Goal: Information Seeking & Learning: Compare options

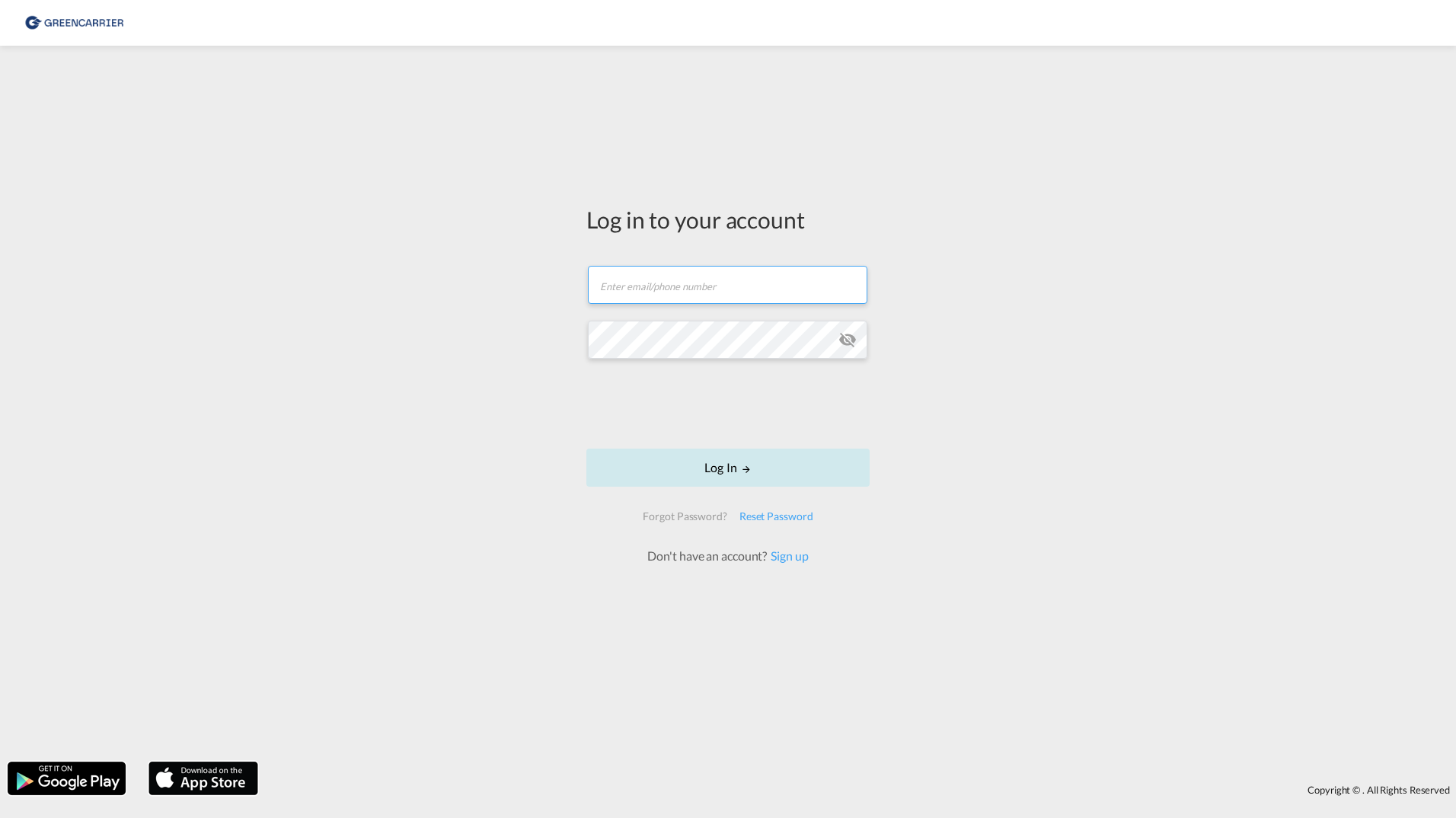
type input "[PERSON_NAME][EMAIL_ADDRESS][DOMAIN_NAME]"
click at [625, 455] on button "Log In" at bounding box center [728, 468] width 284 height 38
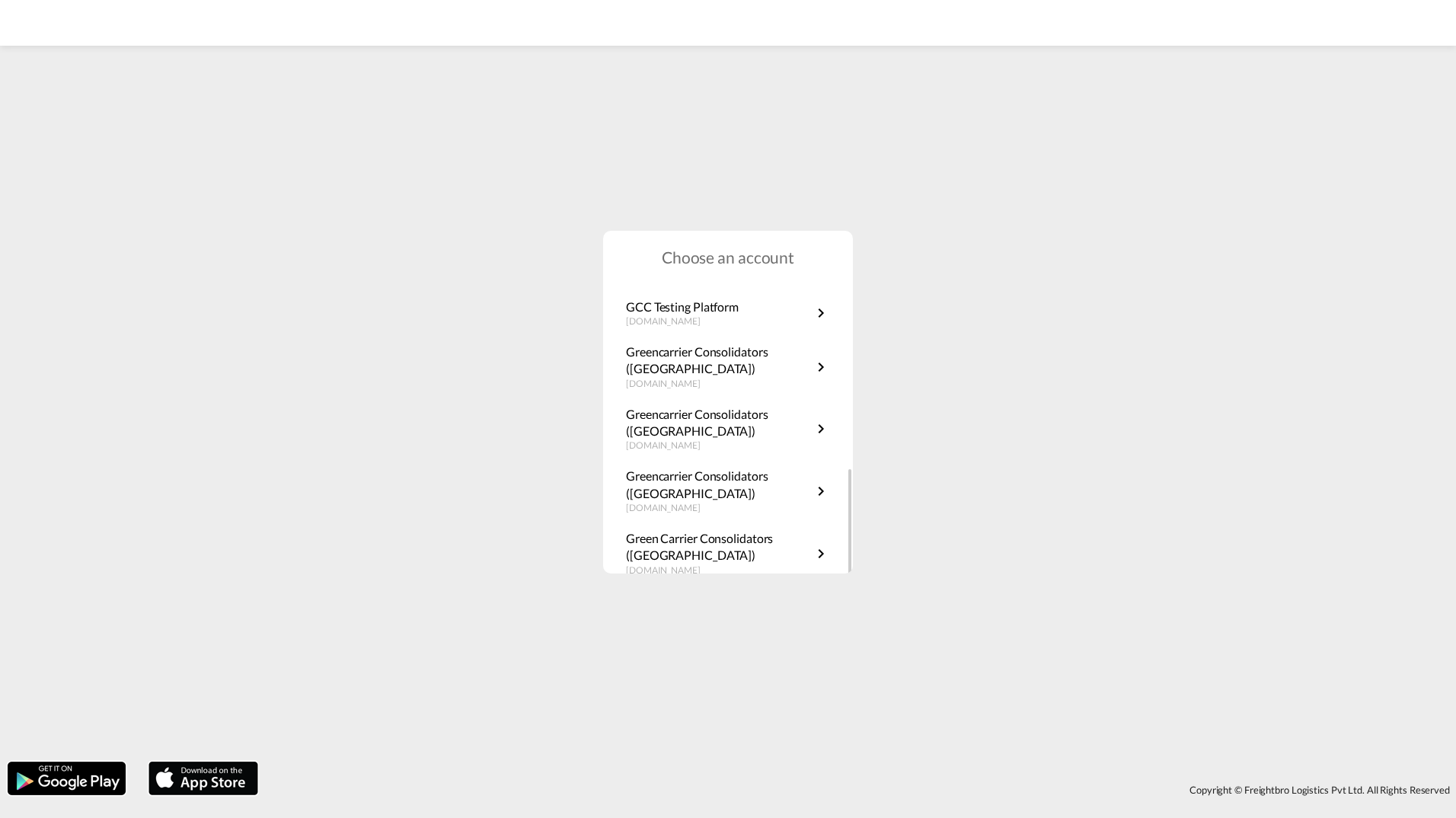
scroll to position [275, 0]
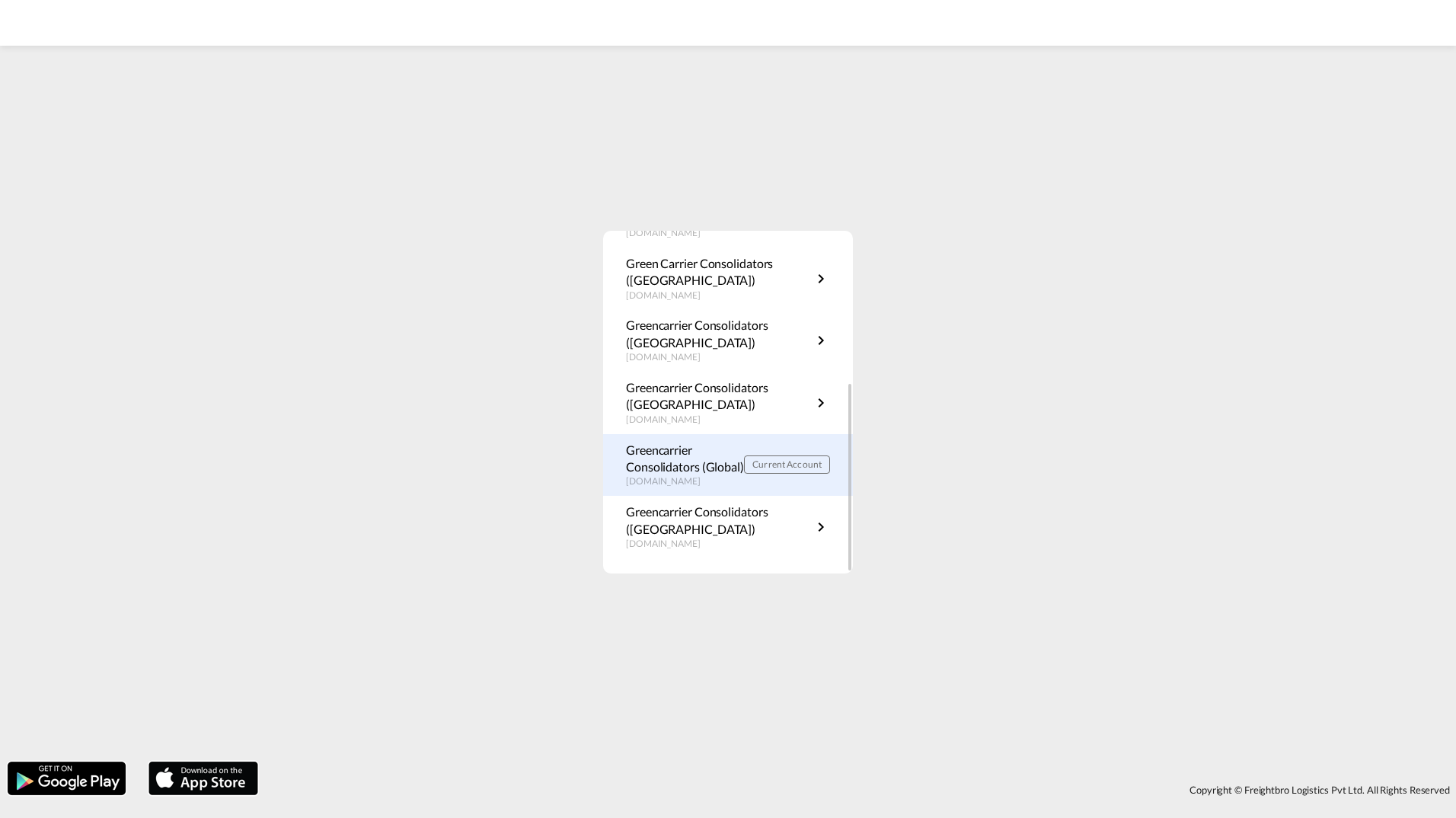
click at [691, 453] on p "Greencarrier Consolidators (Global)" at bounding box center [684, 458] width 118 height 34
click at [662, 472] on p "Greencarrier Consolidators (Global)" at bounding box center [684, 458] width 118 height 34
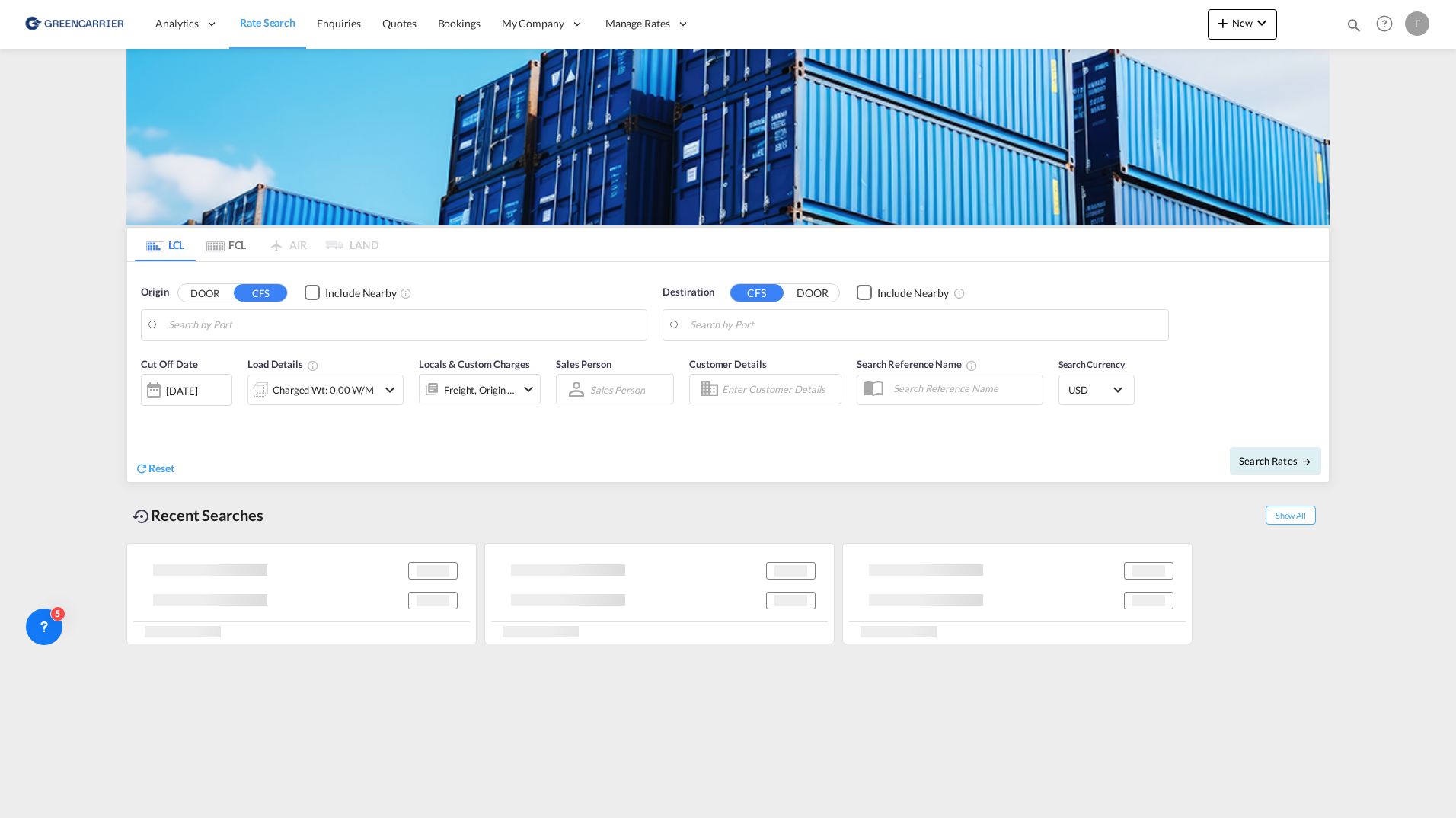
type input "SE-11260, Stockholm, Stockholm"
type input "Singapore, SGSIN"
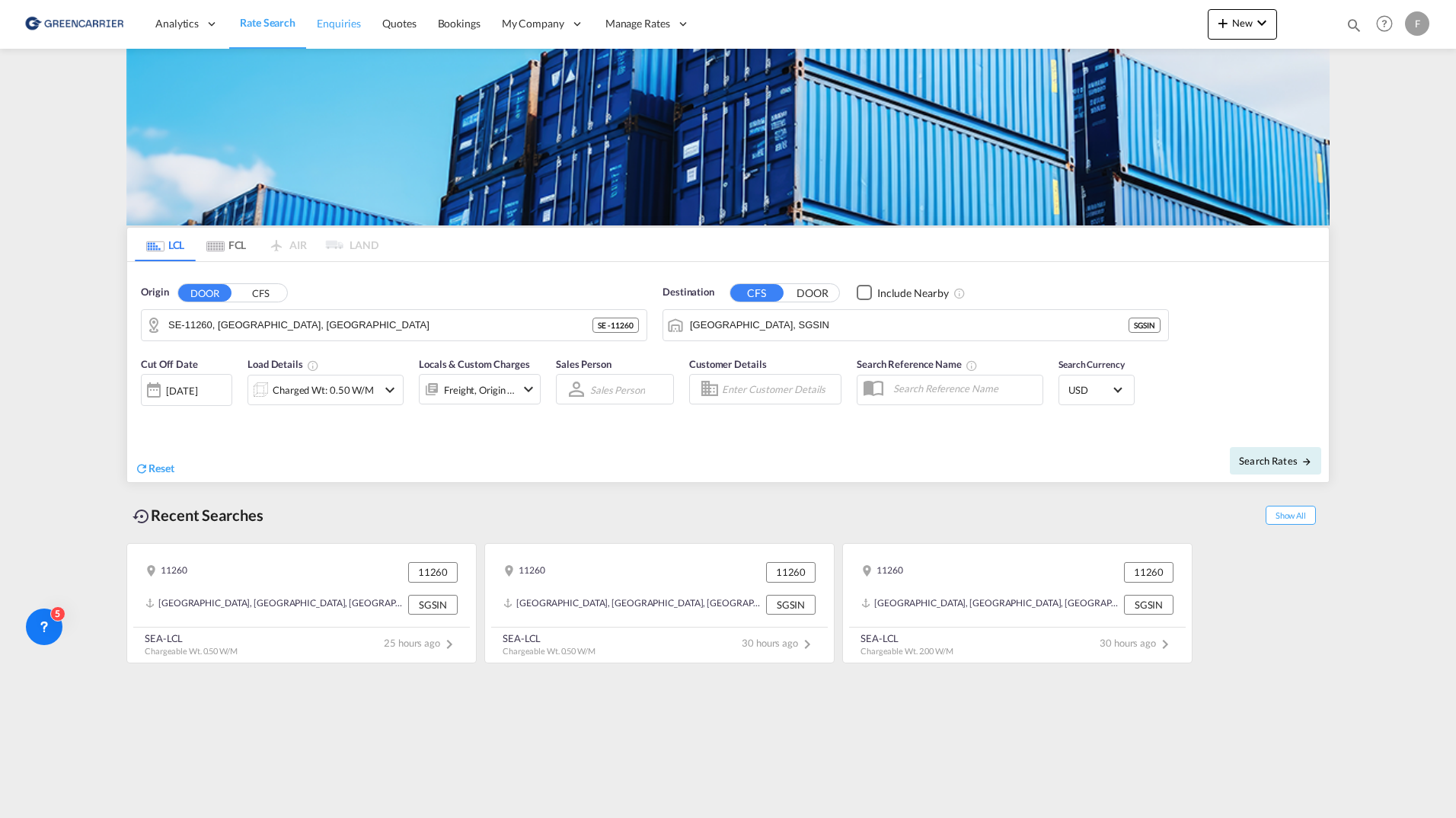
click at [349, 26] on span "Enquiries" at bounding box center [339, 23] width 44 height 13
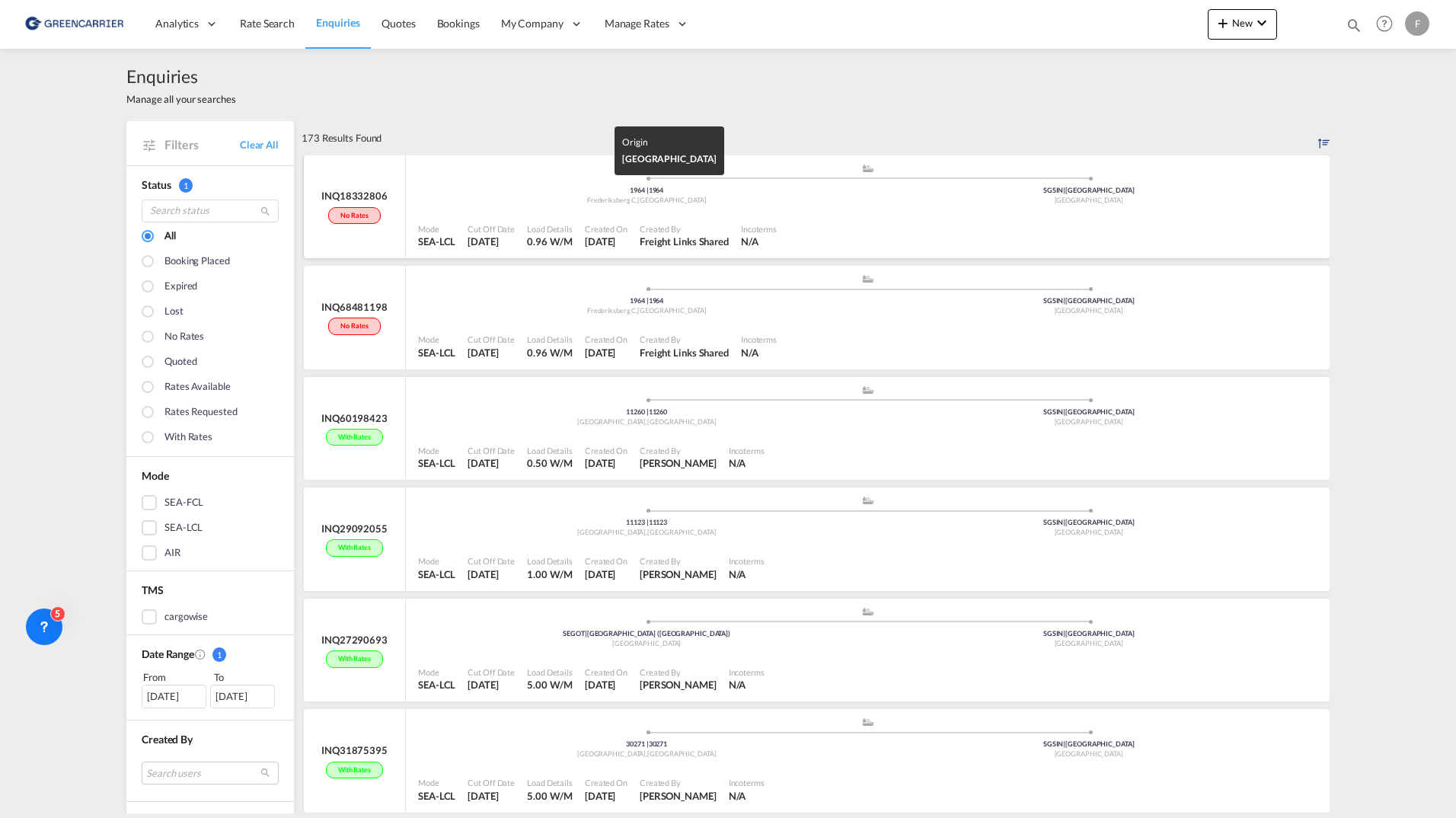
click at [560, 191] on div "1964 | 1964" at bounding box center [648, 190] width 443 height 10
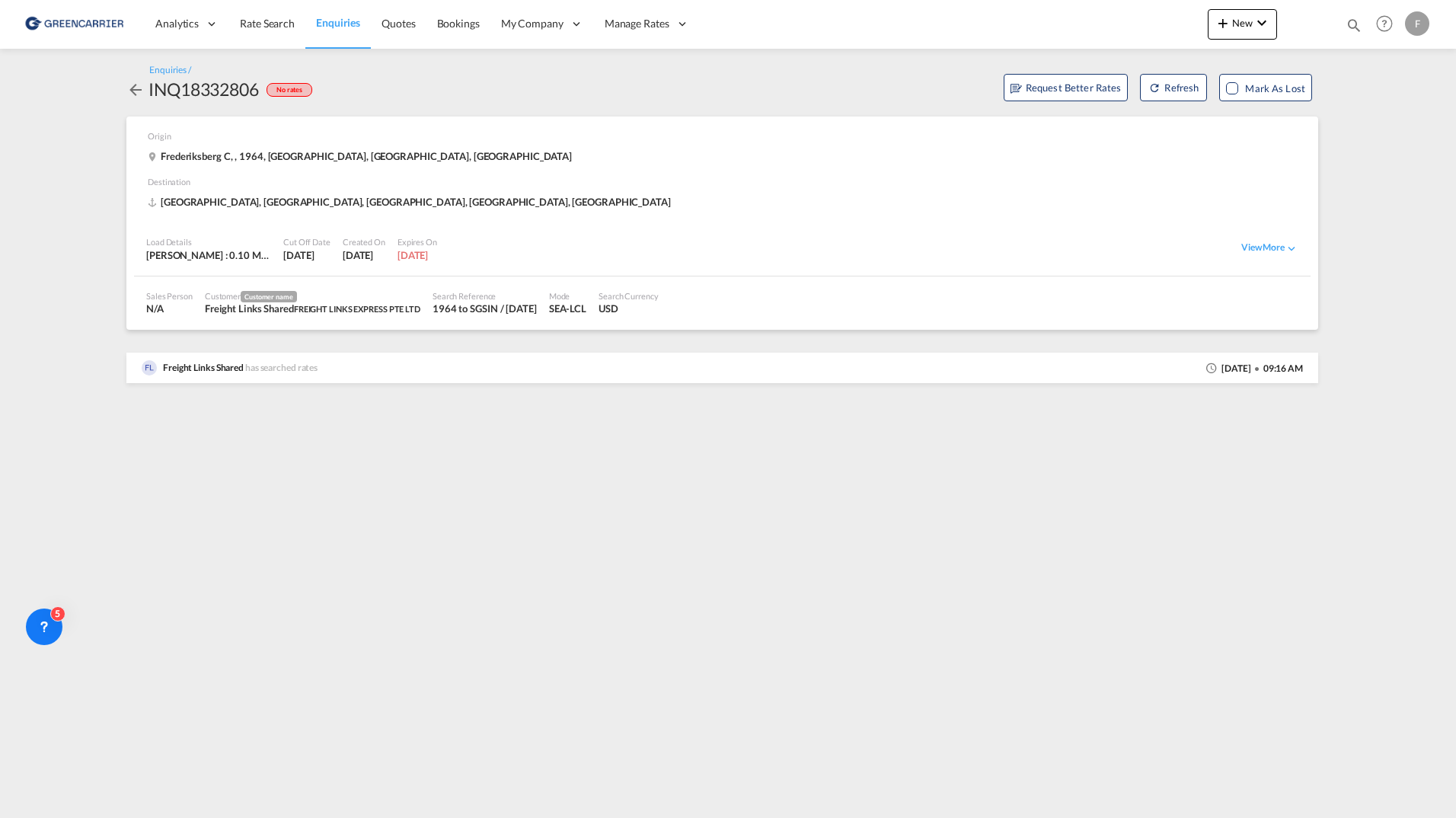
click at [135, 81] on md-icon "icon-arrow-left" at bounding box center [135, 89] width 18 height 18
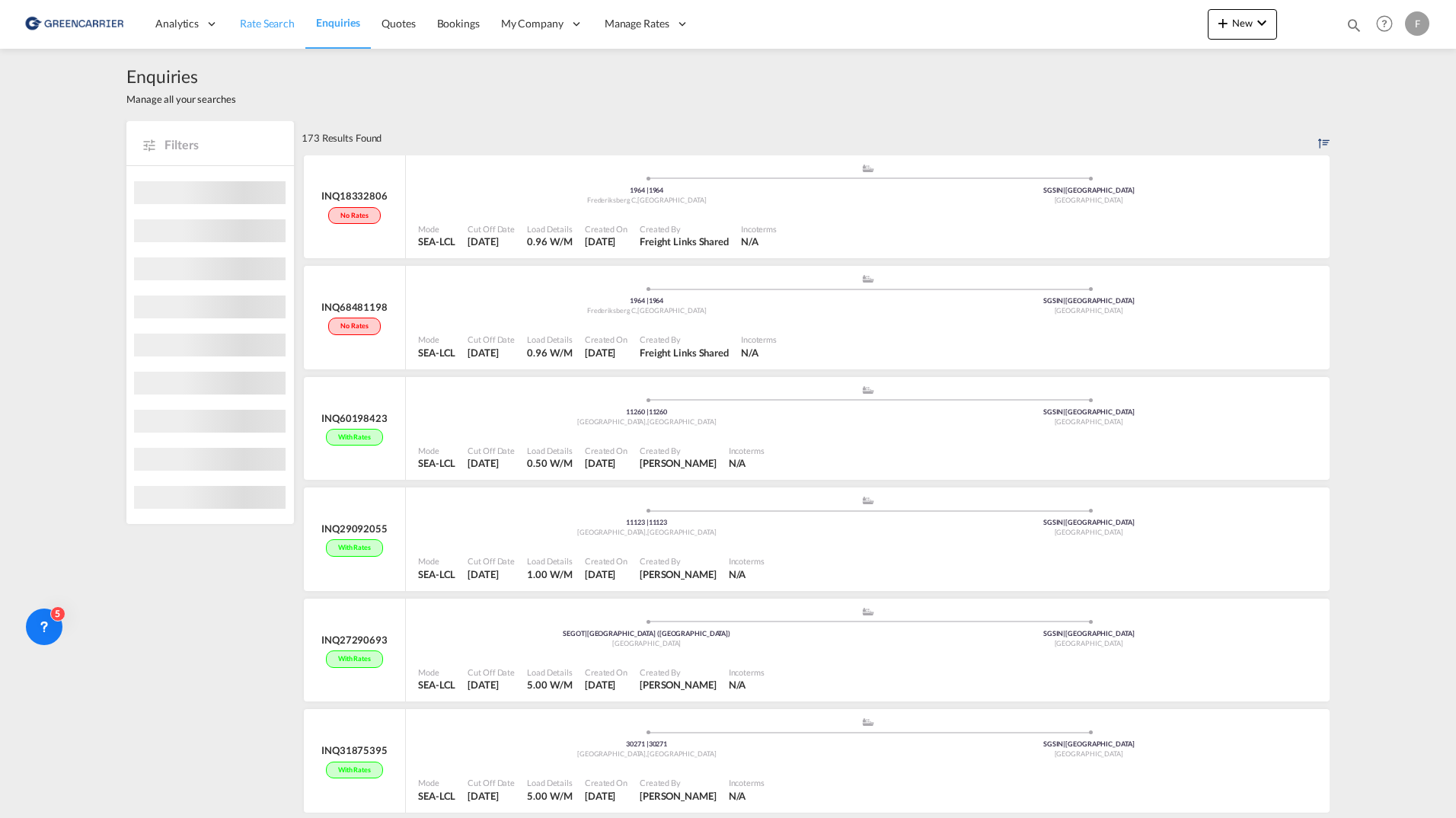
click at [259, 25] on span "Rate Search" at bounding box center [267, 23] width 55 height 13
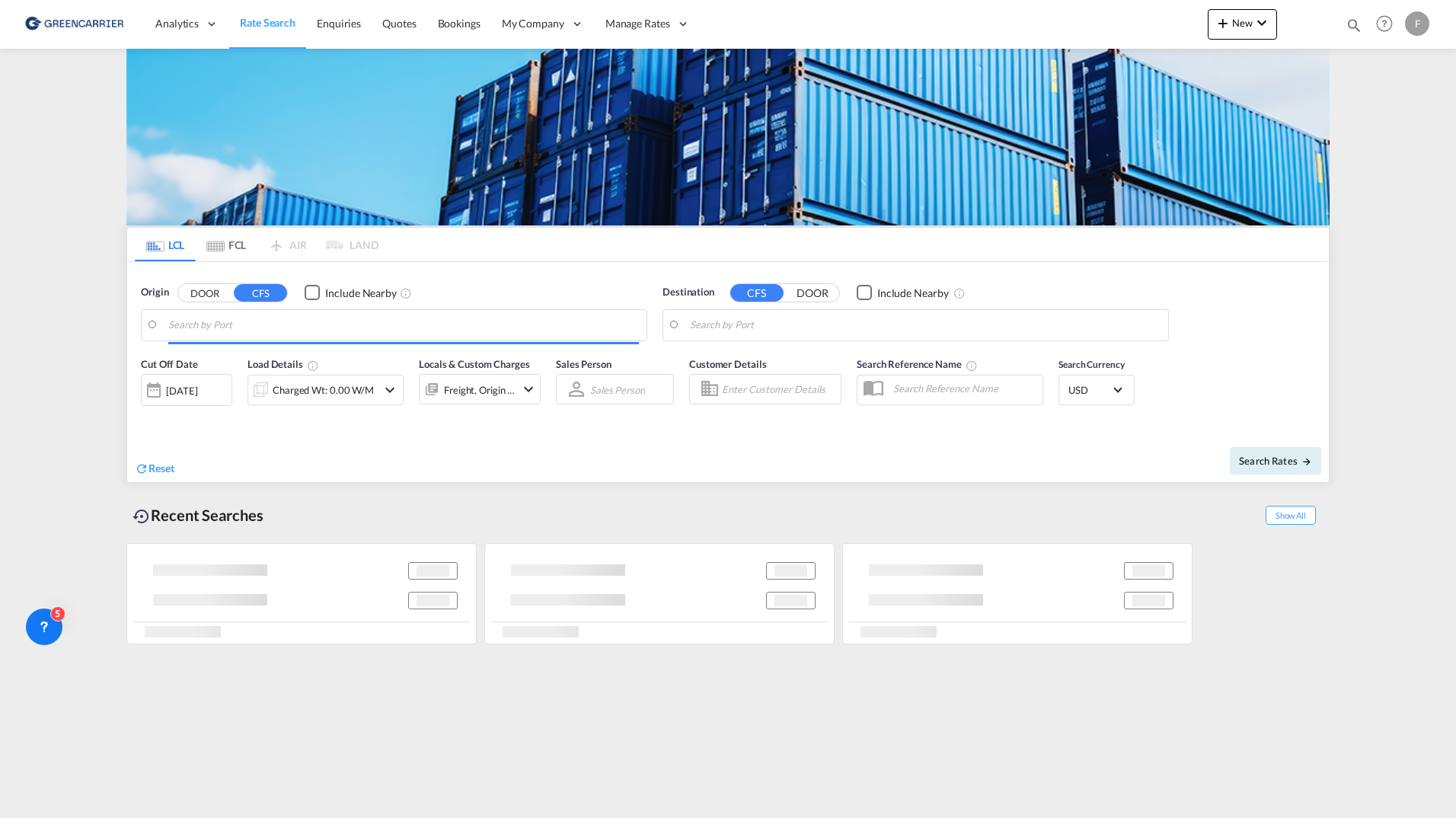
type input "SE-11260, Stockholm, Stockholm"
type input "Singapore, SGSIN"
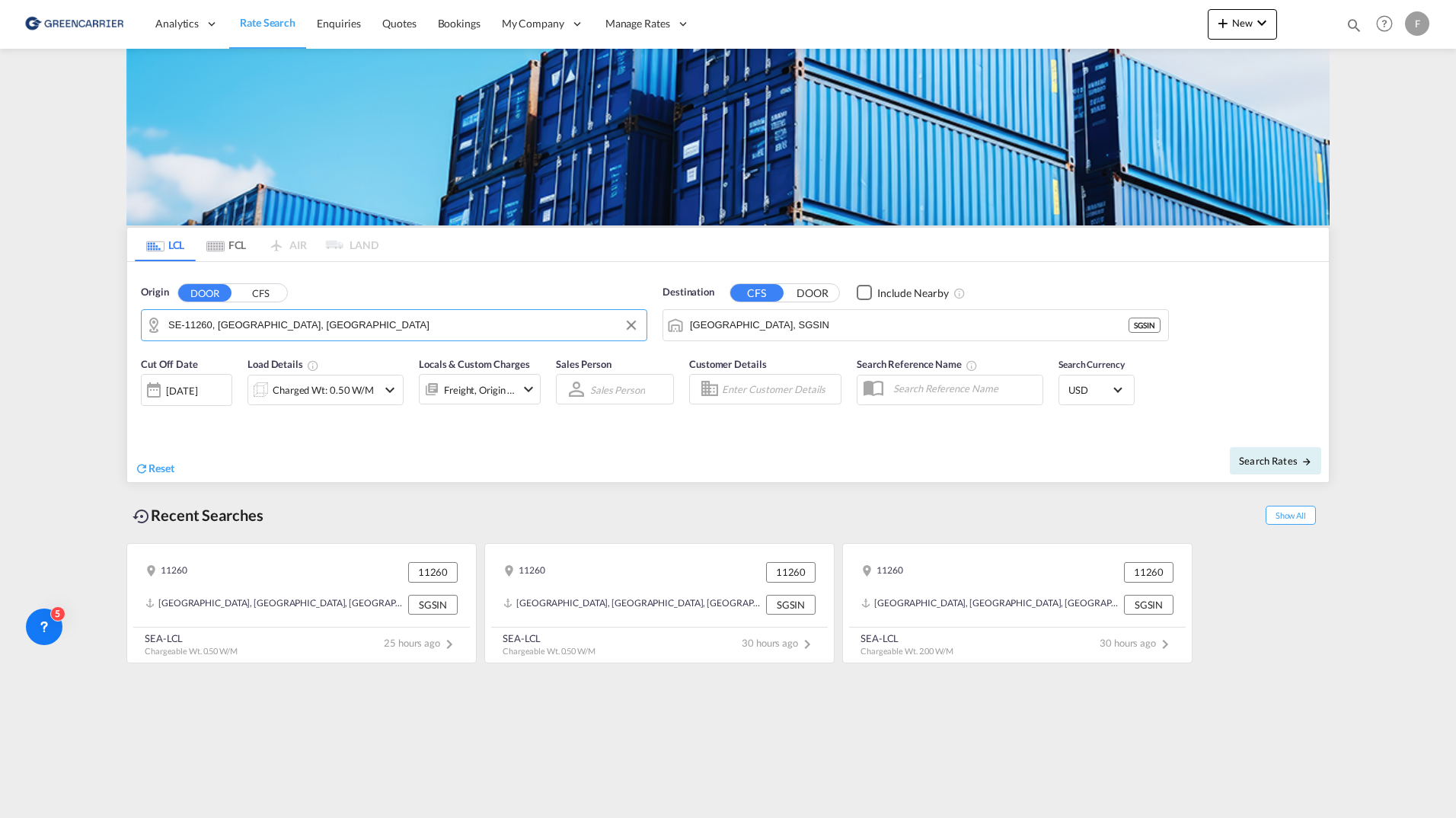
drag, startPoint x: 370, startPoint y: 335, endPoint x: 169, endPoint y: 314, distance: 202.1
click at [150, 316] on md-input-container "SE-11260, Stockholm, Stockholm" at bounding box center [394, 325] width 505 height 31
drag, startPoint x: 424, startPoint y: 329, endPoint x: 175, endPoint y: 304, distance: 250.3
click at [175, 304] on div "Origin DOOR CFS SE-11260, Stockholm, Stockholm" at bounding box center [394, 313] width 507 height 56
type input "S"
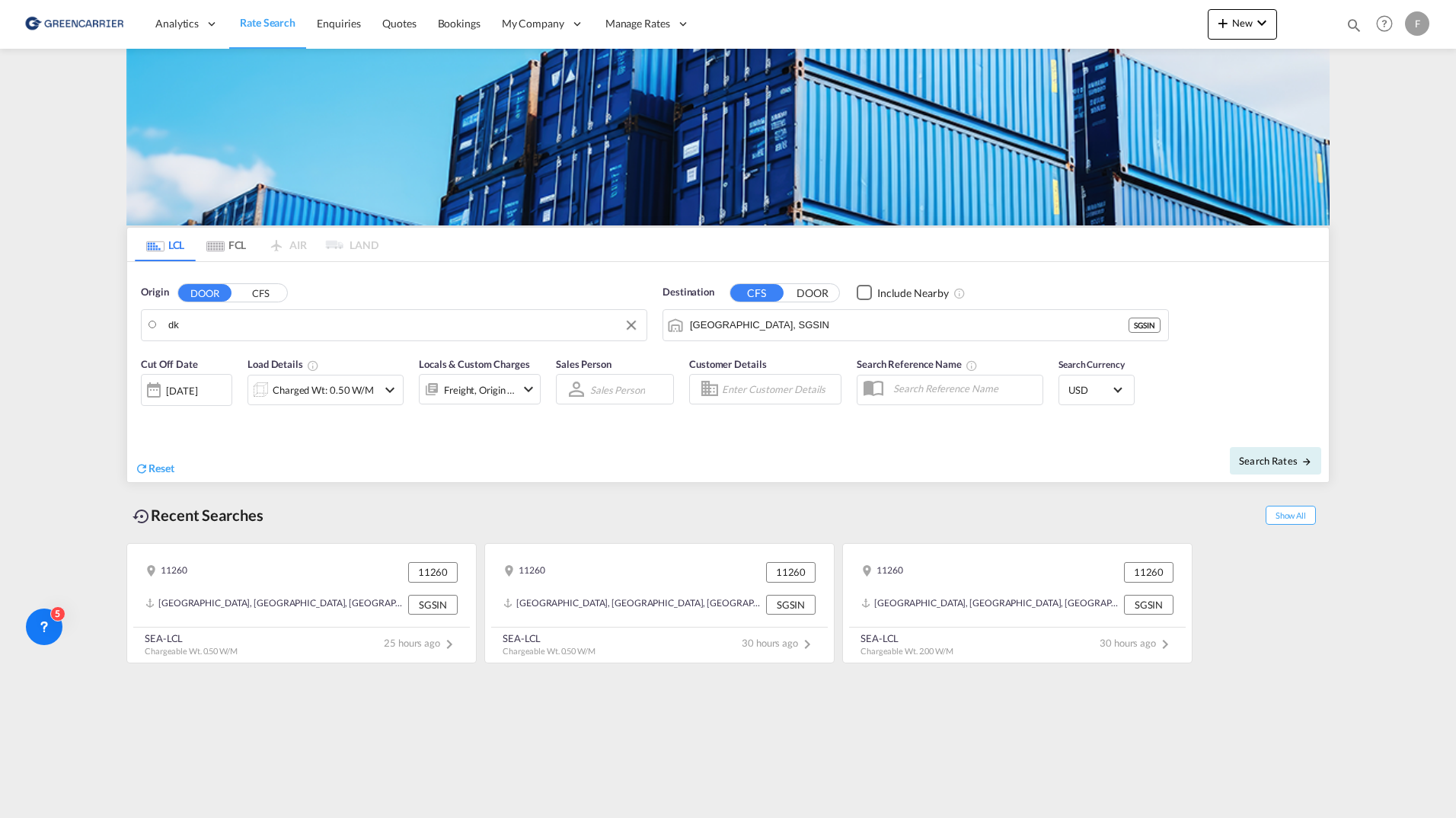
click at [333, 326] on body "Analytics Reports Dashboard Rate Search Enquiries Quotes Bookings" at bounding box center [728, 409] width 1456 height 818
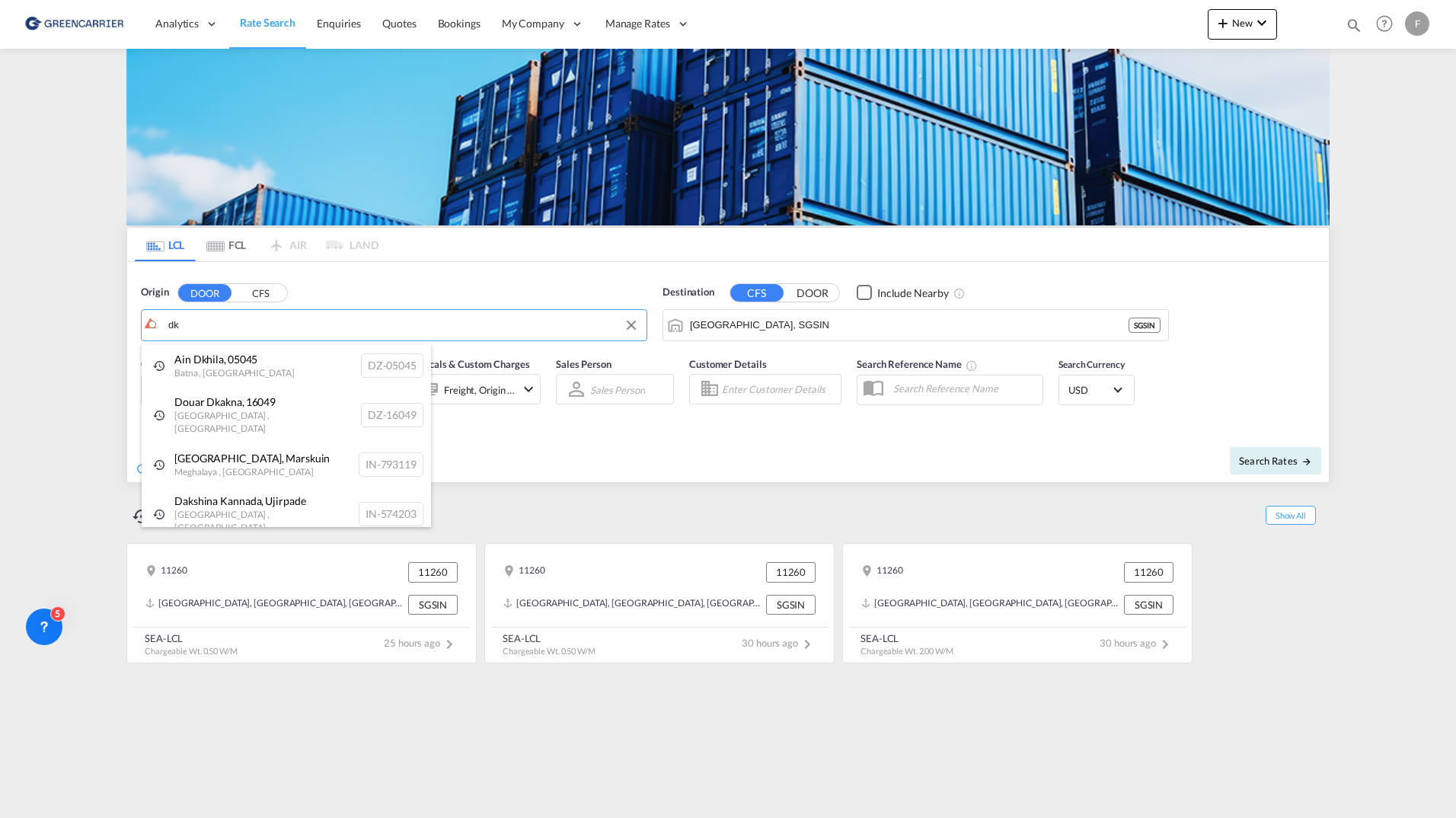
type input "-"
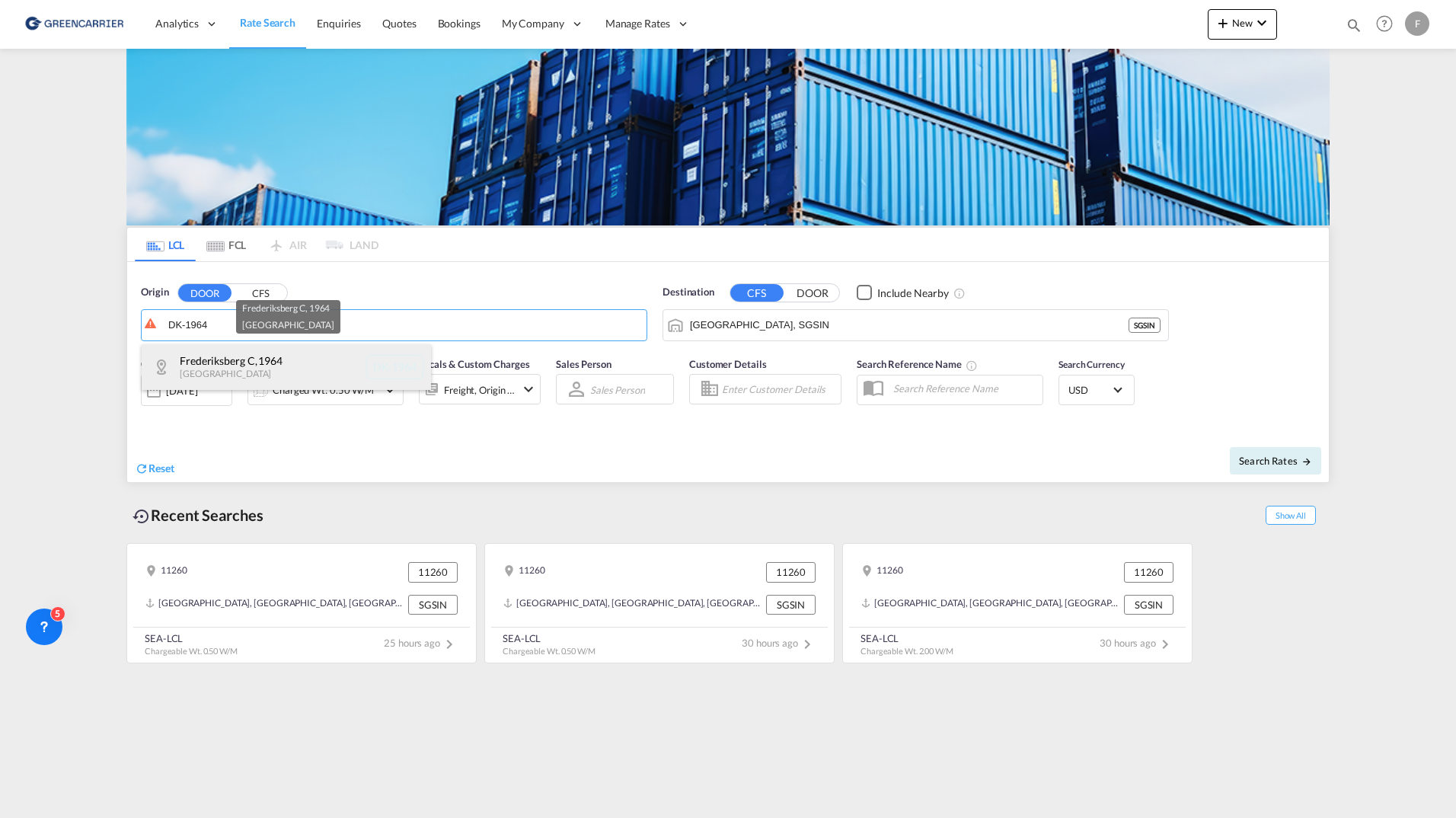
click at [318, 353] on div "Frederiksberg C , 1964 Denmark DK-1964" at bounding box center [286, 367] width 290 height 45
type input "DK-1964, Frederiksberg C"
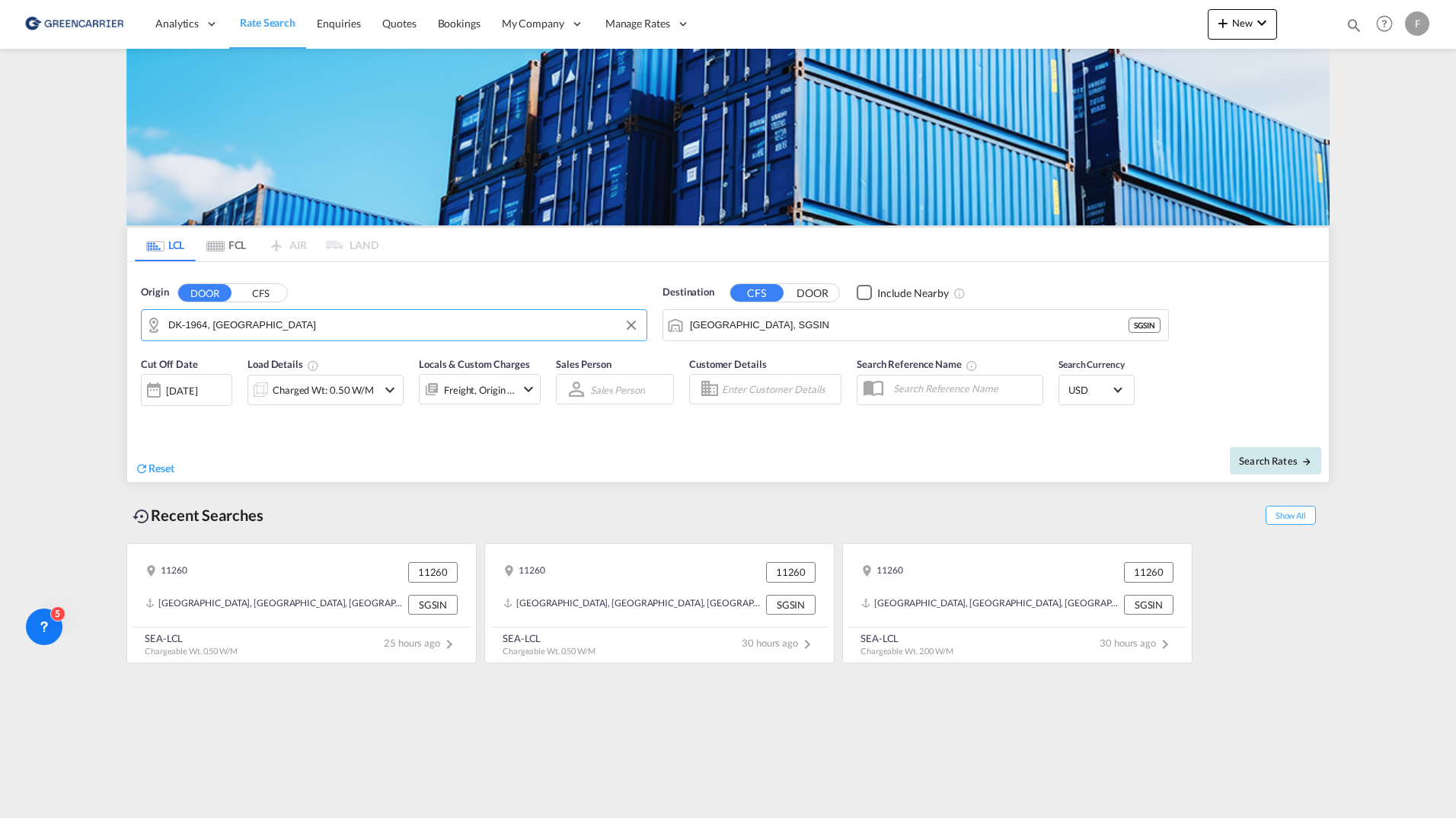
click at [1243, 458] on span "Search Rates" at bounding box center [1276, 461] width 74 height 12
type input "1964 to SGSIN / 19 Sep 2025"
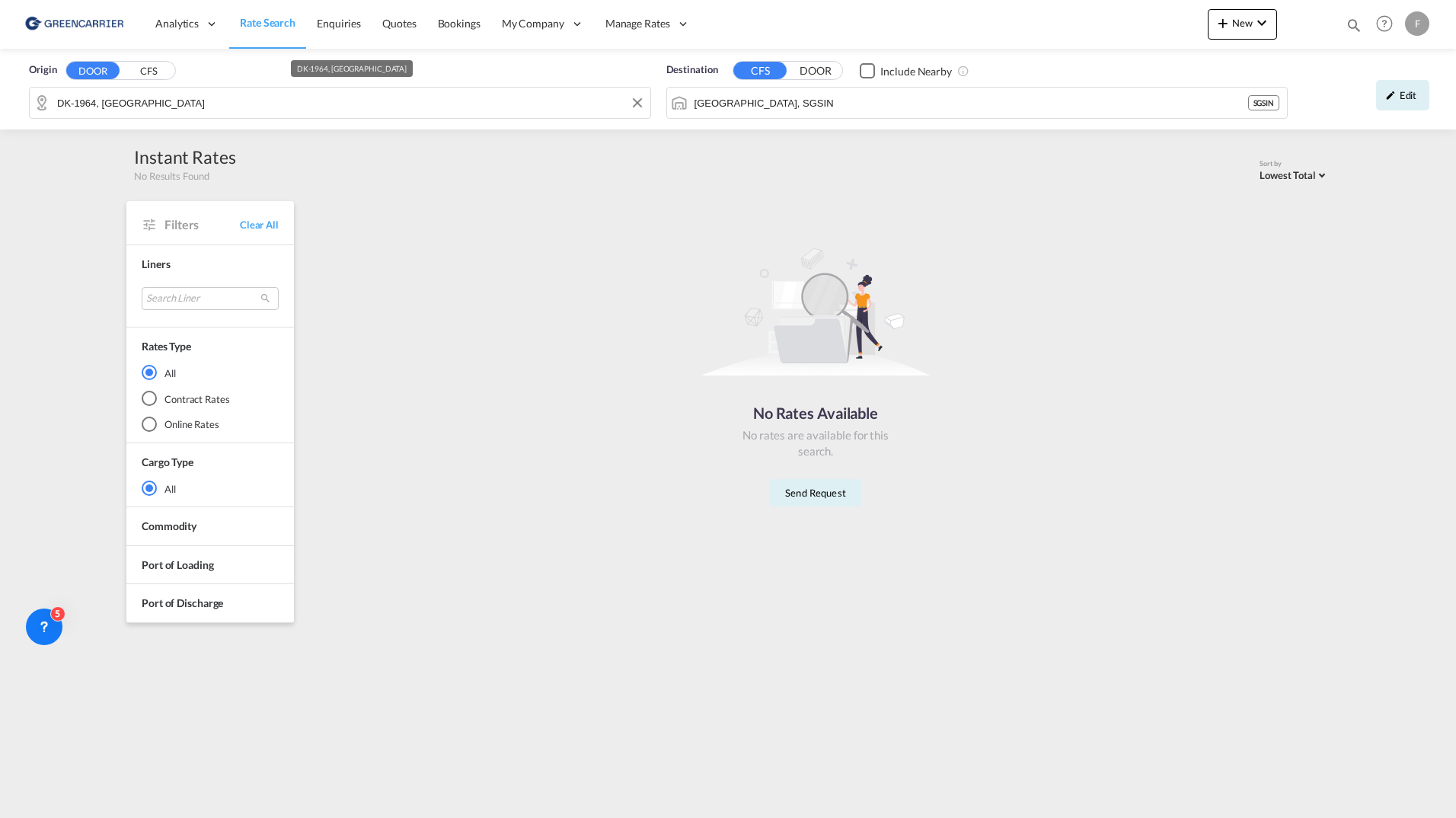
click at [137, 103] on input "DK-1964, Frederiksberg C" at bounding box center [349, 102] width 585 height 23
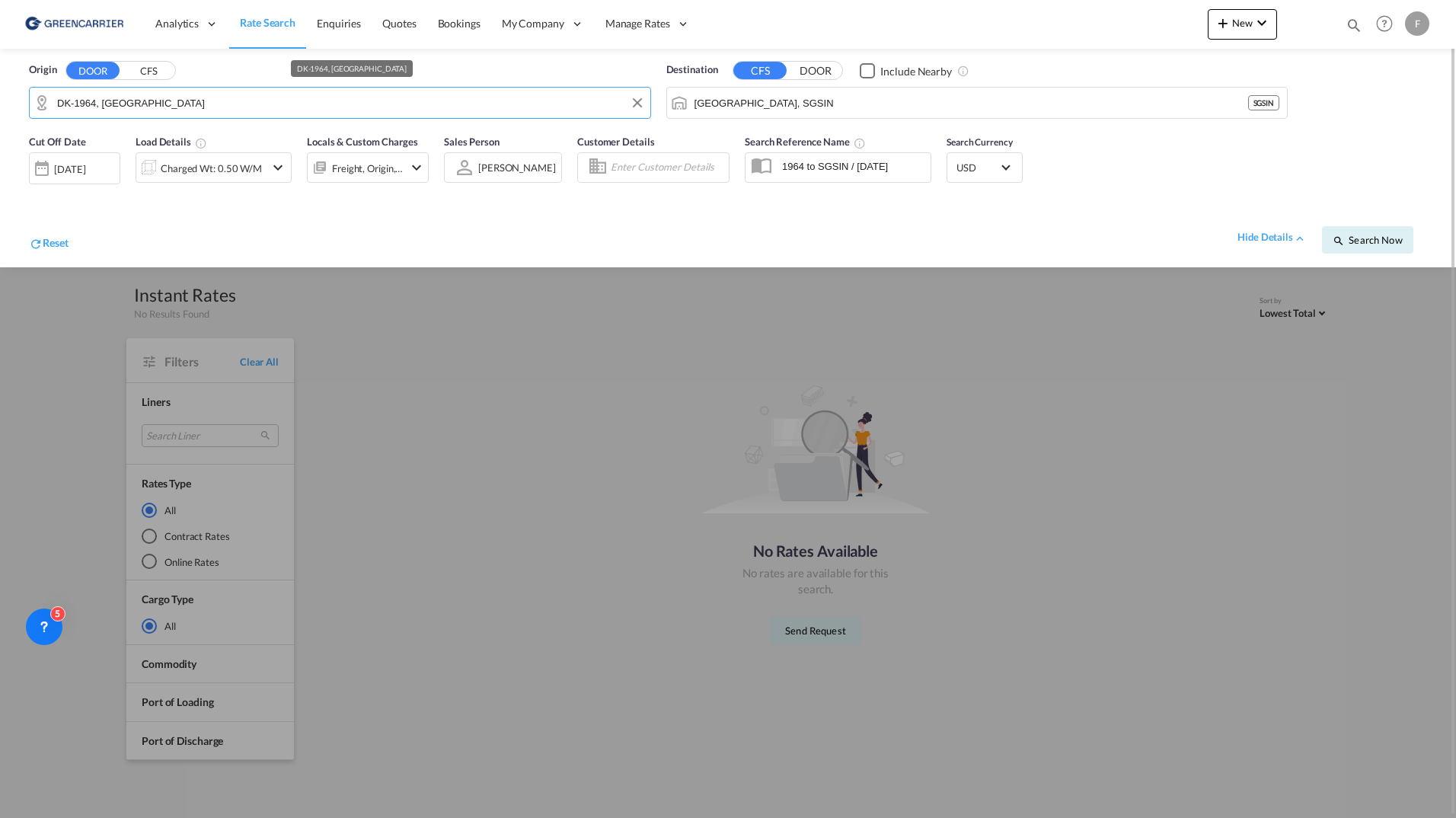
click at [217, 108] on input "DK-1964, Frederiksberg C" at bounding box center [349, 102] width 585 height 23
click at [87, 99] on input "DK-1964, Frederiksberg C" at bounding box center [349, 102] width 585 height 23
click at [91, 102] on input "DK-1964, Frederiksberg C" at bounding box center [349, 102] width 585 height 23
drag, startPoint x: 191, startPoint y: 102, endPoint x: 232, endPoint y: 97, distance: 41.3
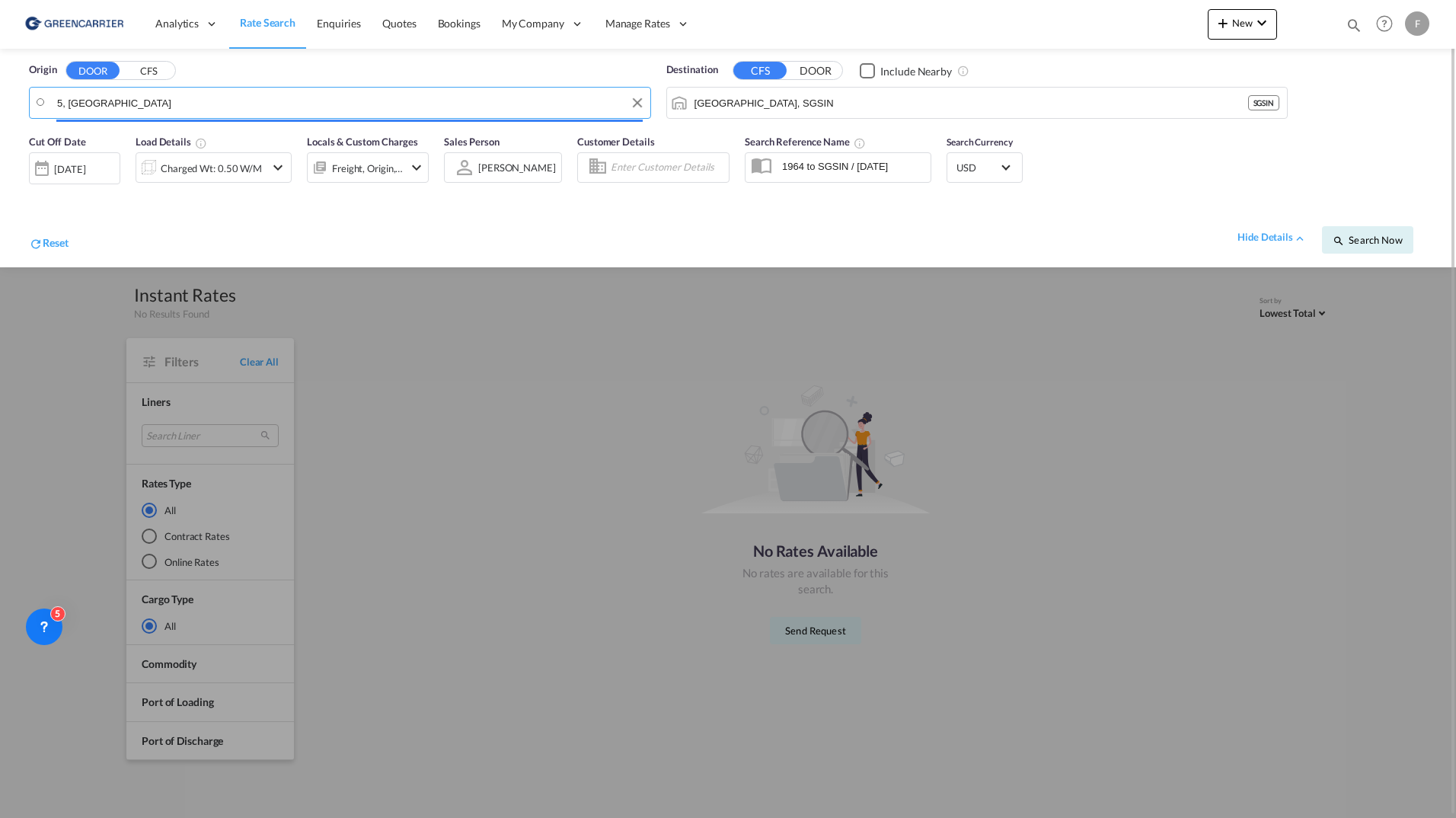
drag, startPoint x: 200, startPoint y: 102, endPoint x: 20, endPoint y: 91, distance: 180.3
type input "C"
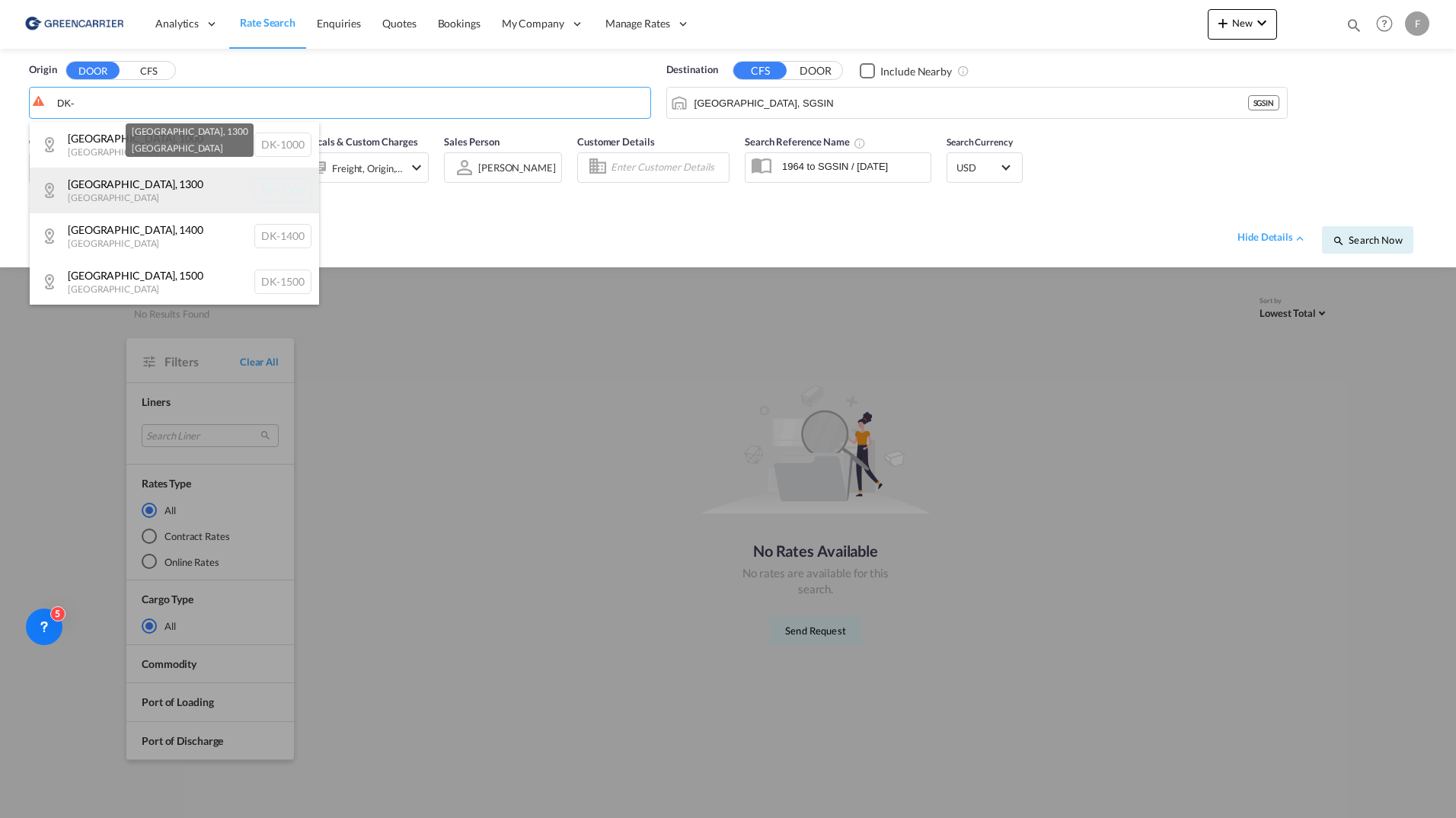
click at [142, 188] on div "Copenhagen , 1300 Denmark DK-1300" at bounding box center [174, 190] width 290 height 45
type input "DK-1300, Copenhagen"
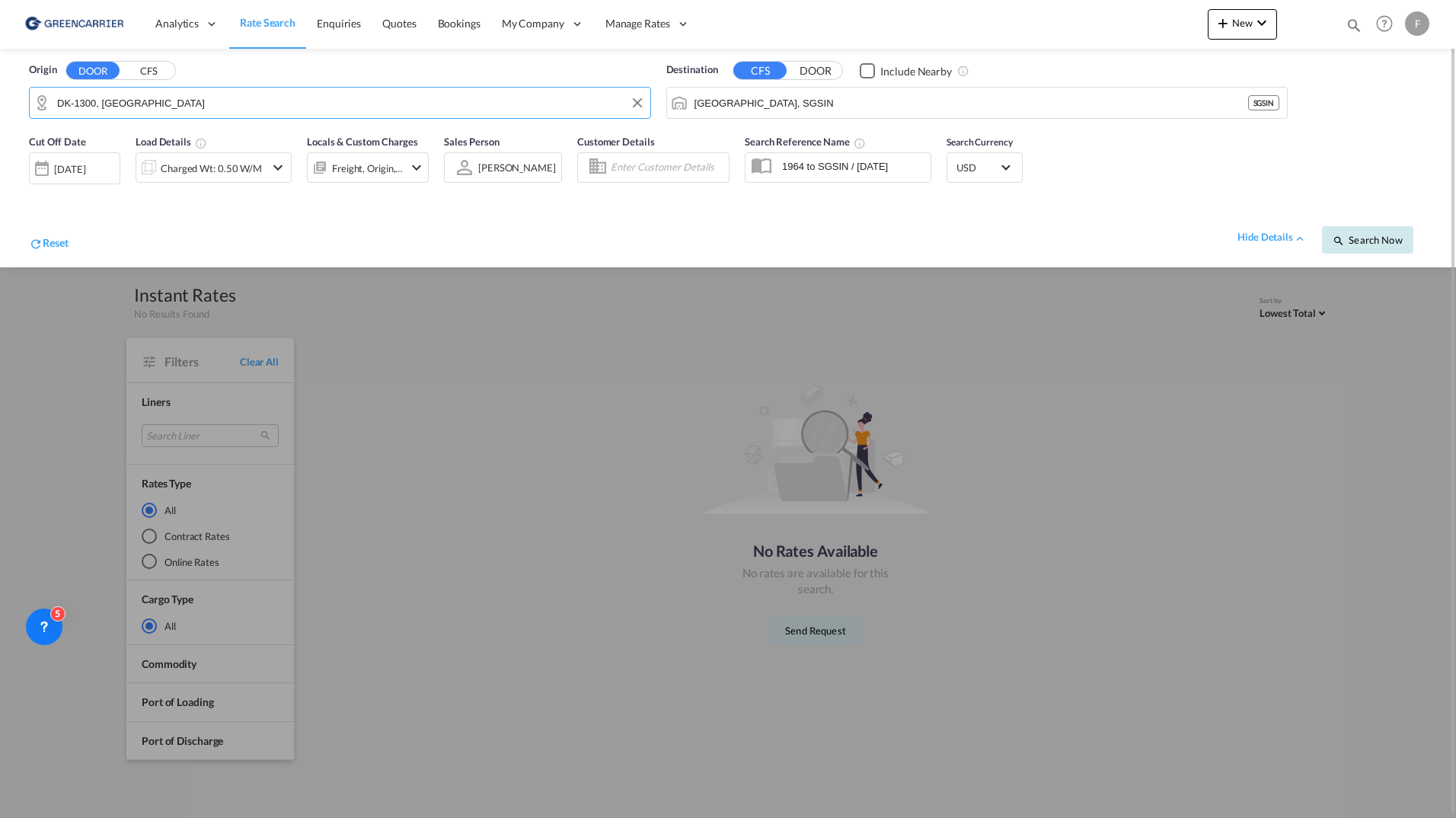
click at [1337, 236] on md-icon "icon-magnify" at bounding box center [1339, 241] width 12 height 12
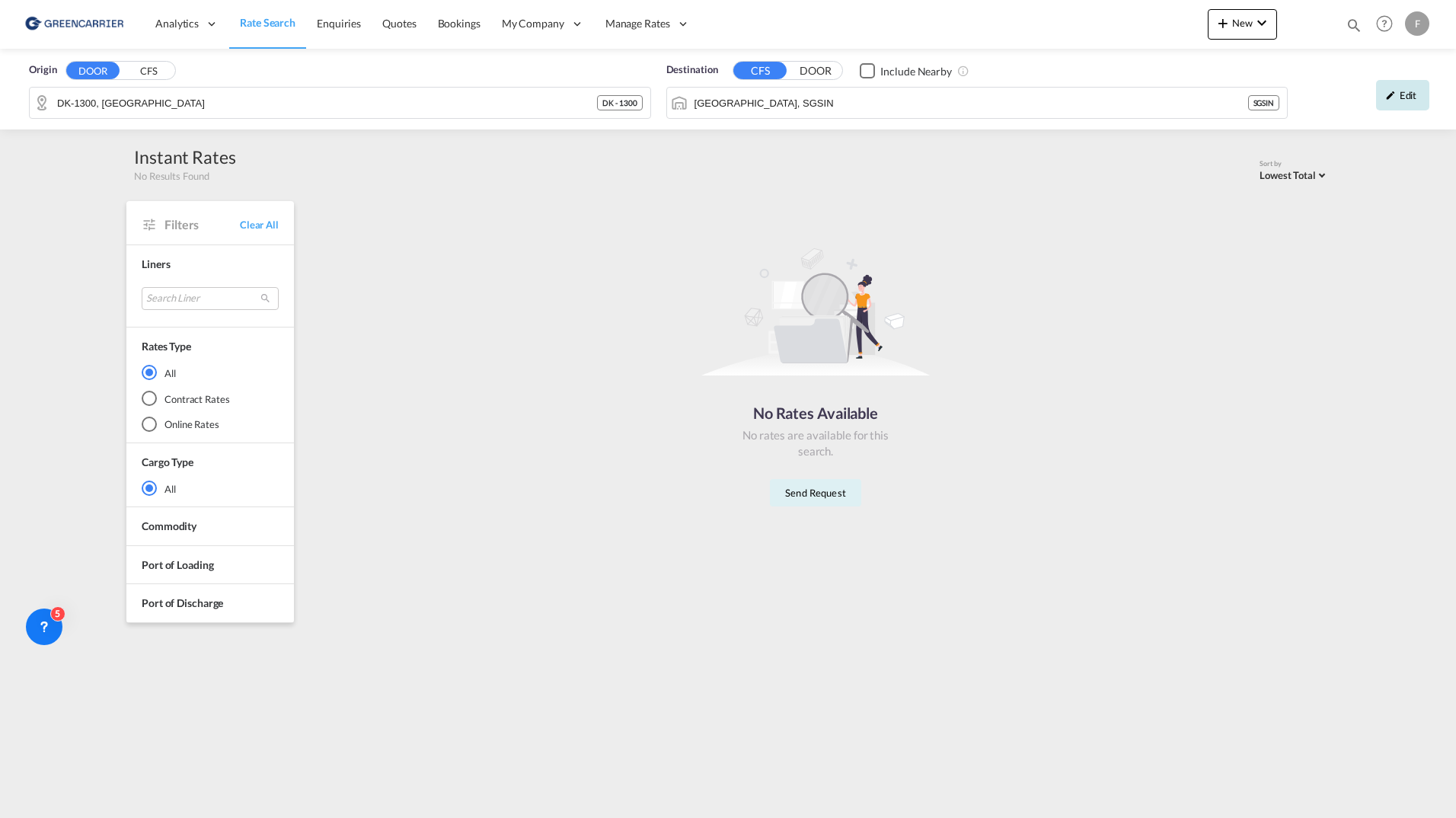
click at [1377, 102] on div "Edit" at bounding box center [1403, 94] width 53 height 31
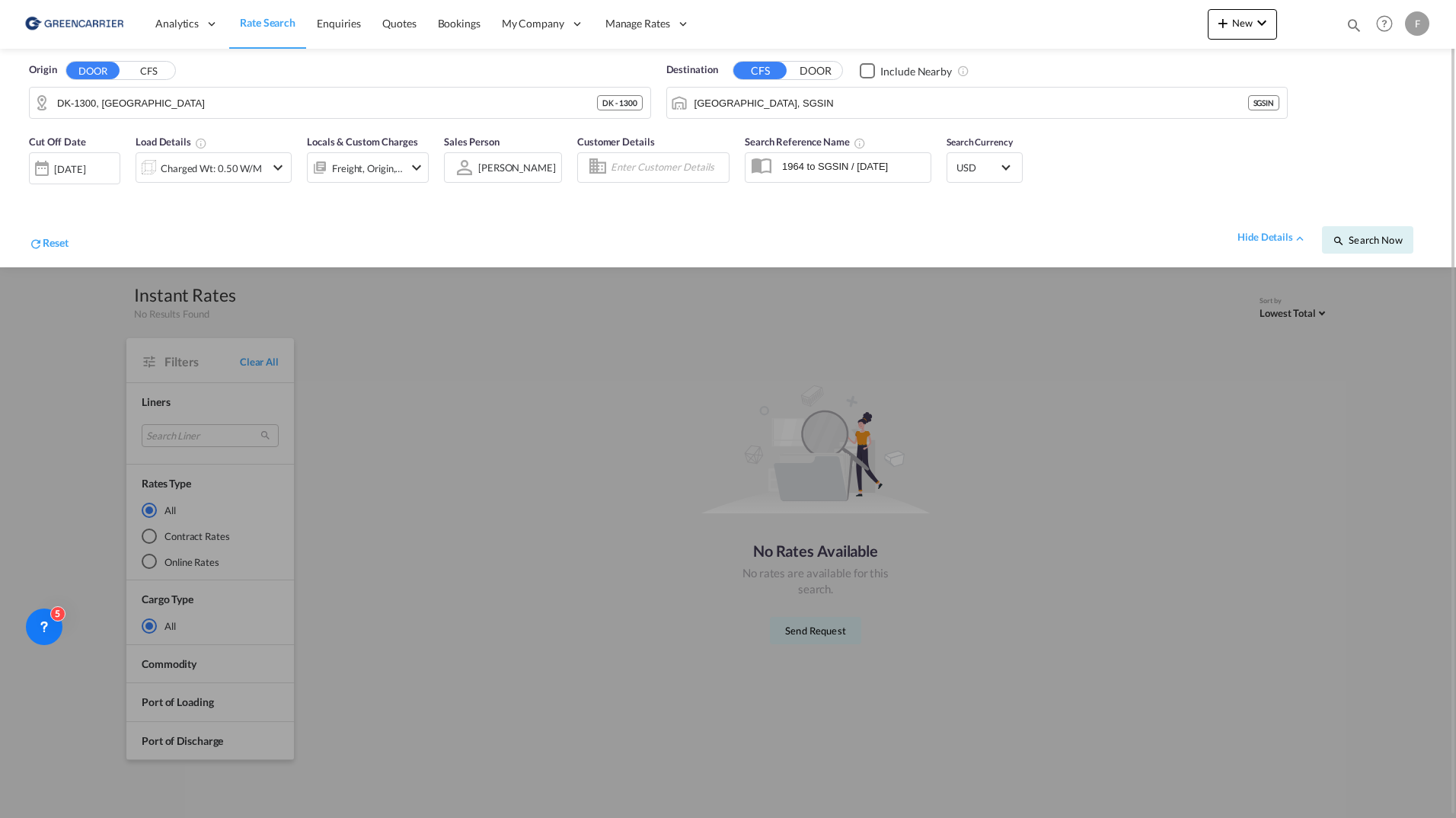
click at [161, 76] on button "CFS" at bounding box center [148, 71] width 53 height 17
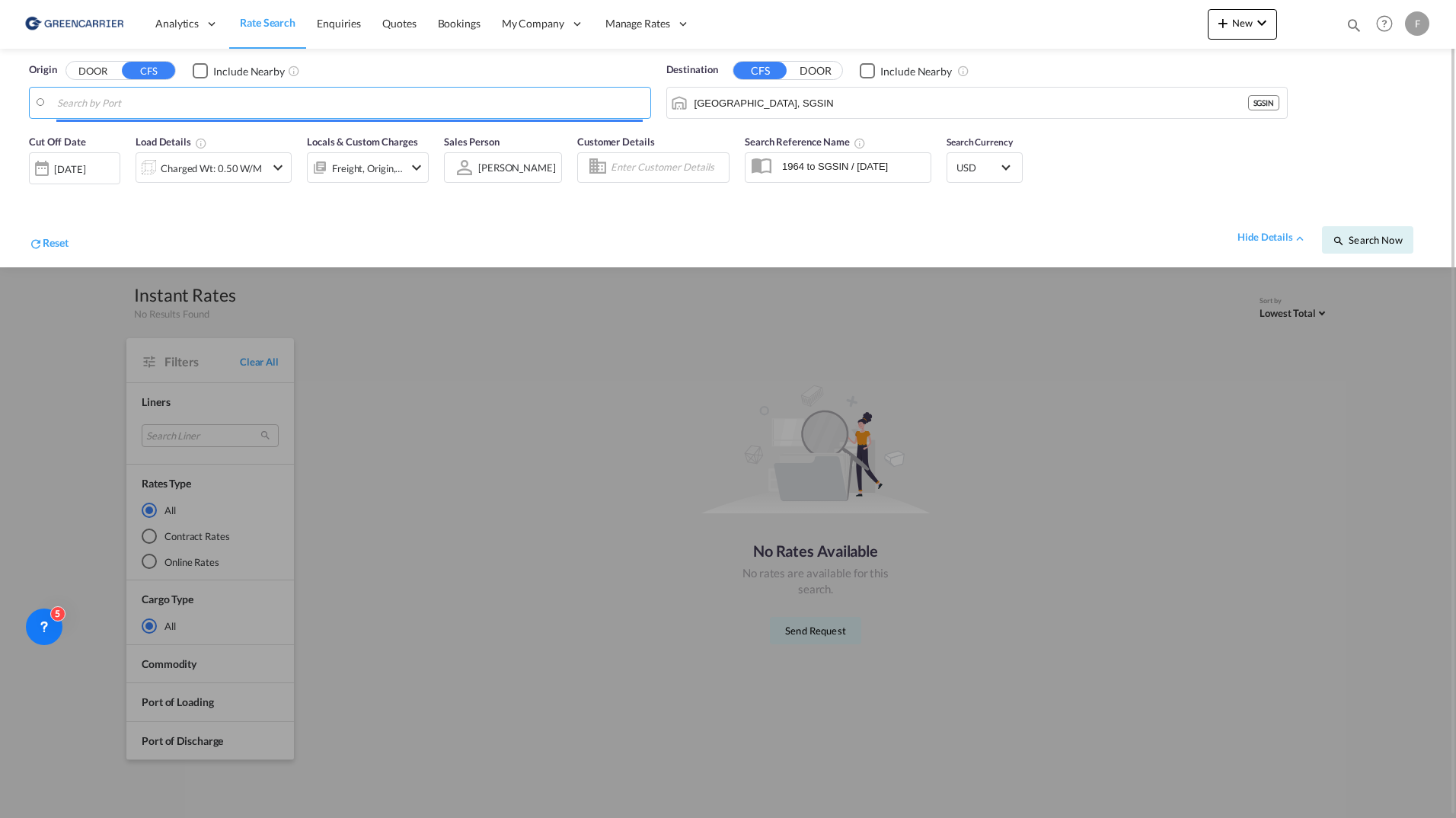
click at [152, 106] on input "Search by Port" at bounding box center [349, 102] width 585 height 23
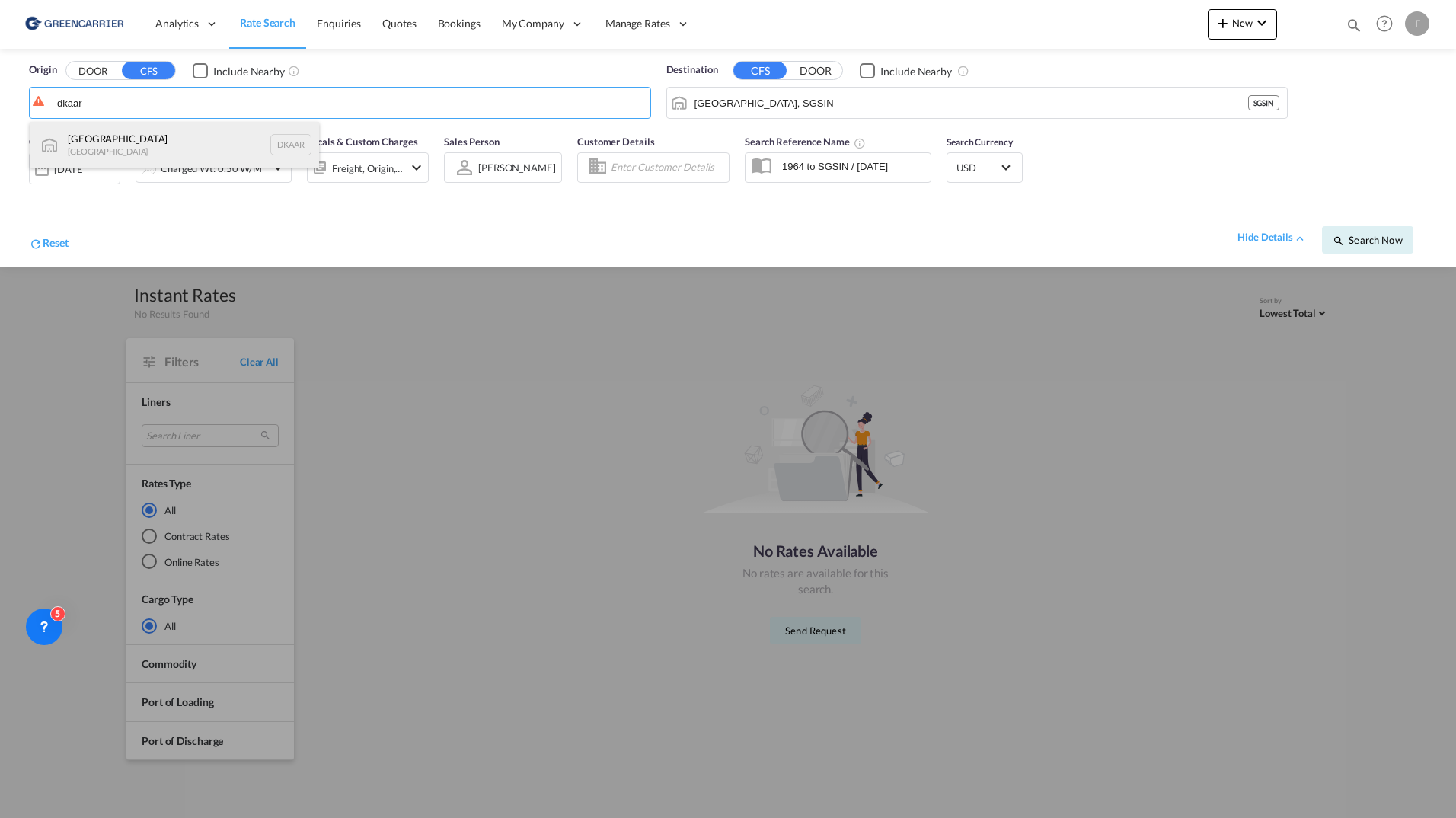
click at [136, 138] on div "Aarhus Denmark DKAAR" at bounding box center [174, 144] width 290 height 45
type input "Aarhus, DKAAR"
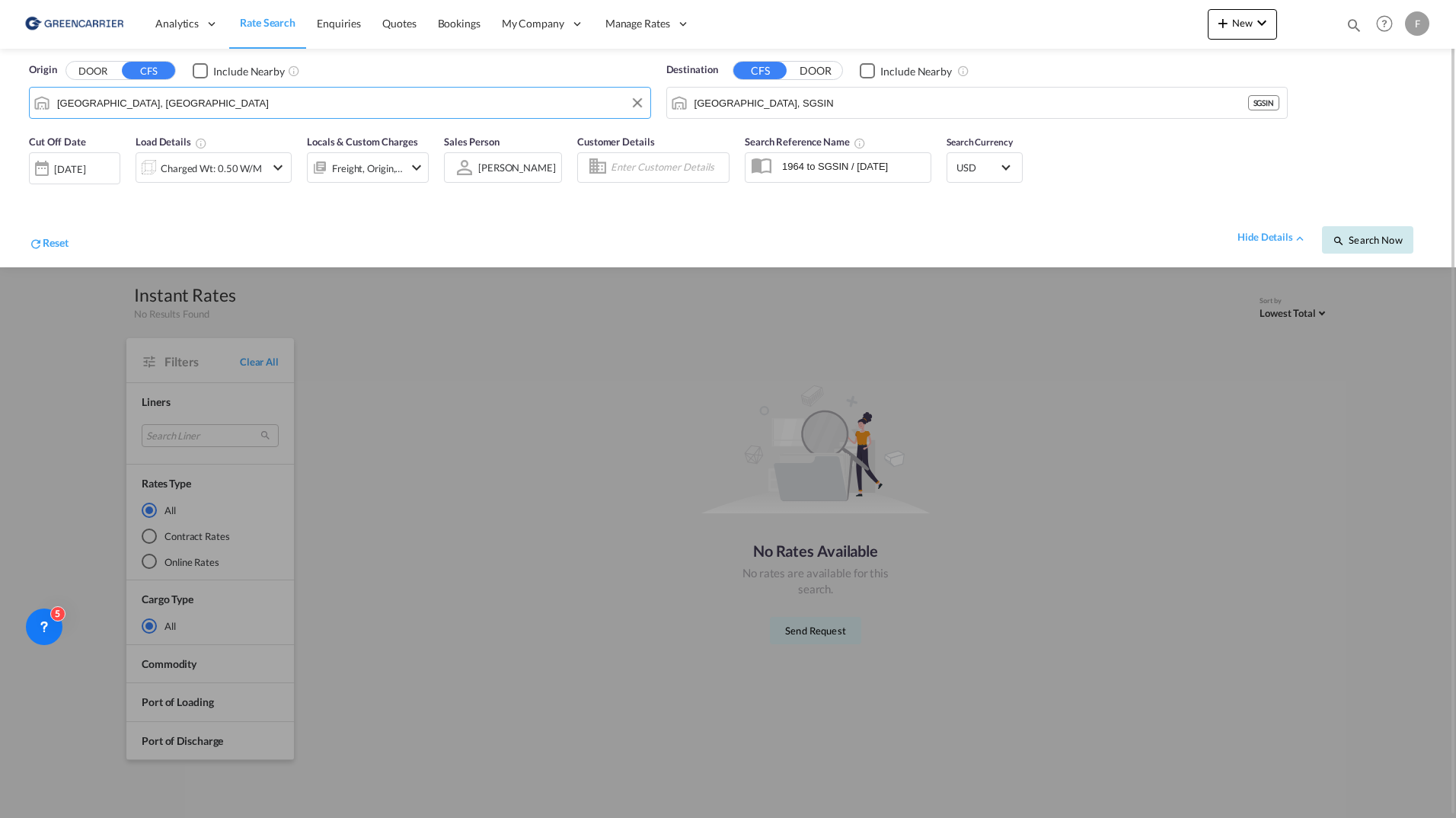
click at [1409, 241] on button "Search Now" at bounding box center [1368, 239] width 91 height 27
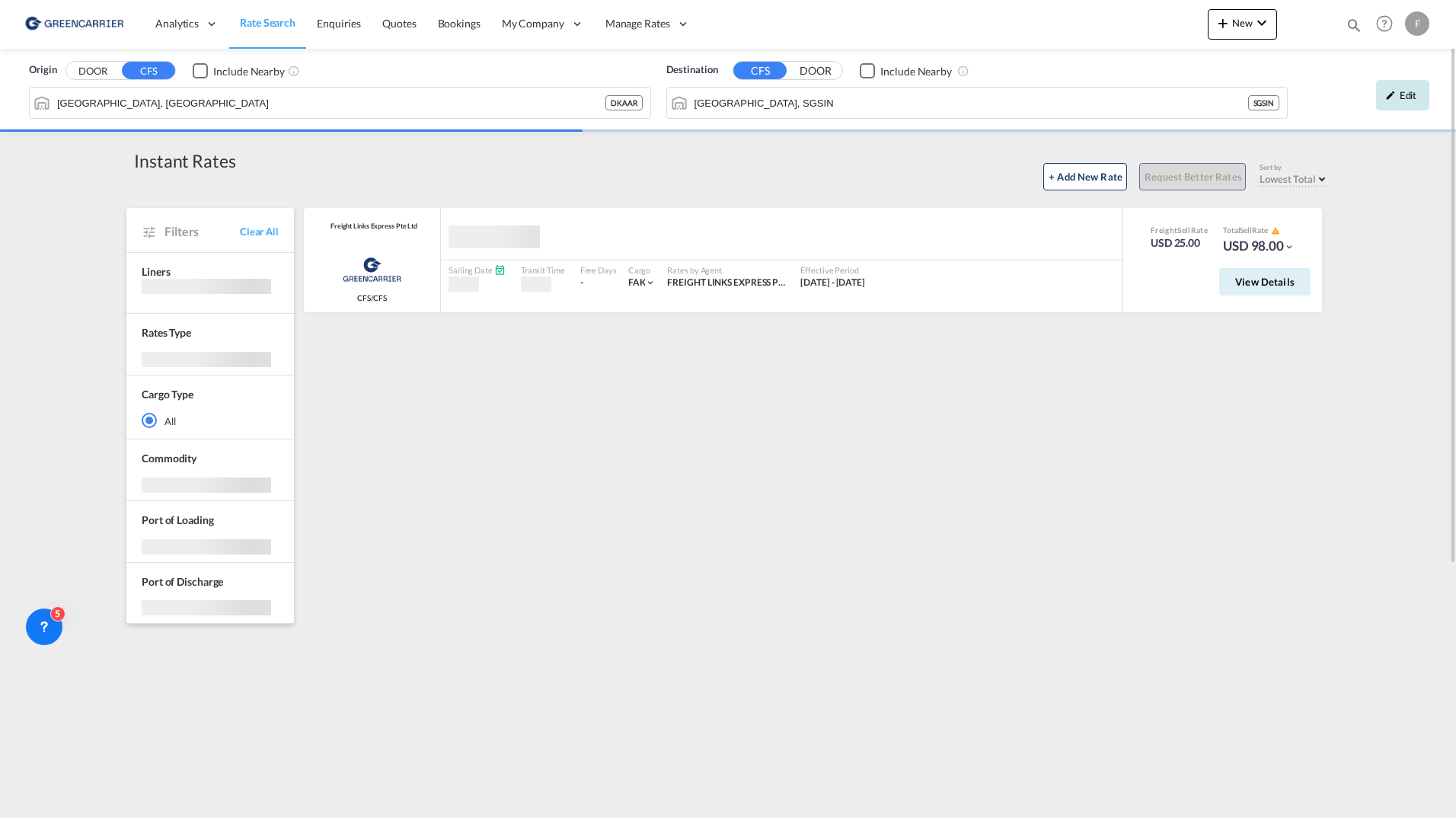
click at [1403, 91] on div "Edit" at bounding box center [1403, 94] width 53 height 31
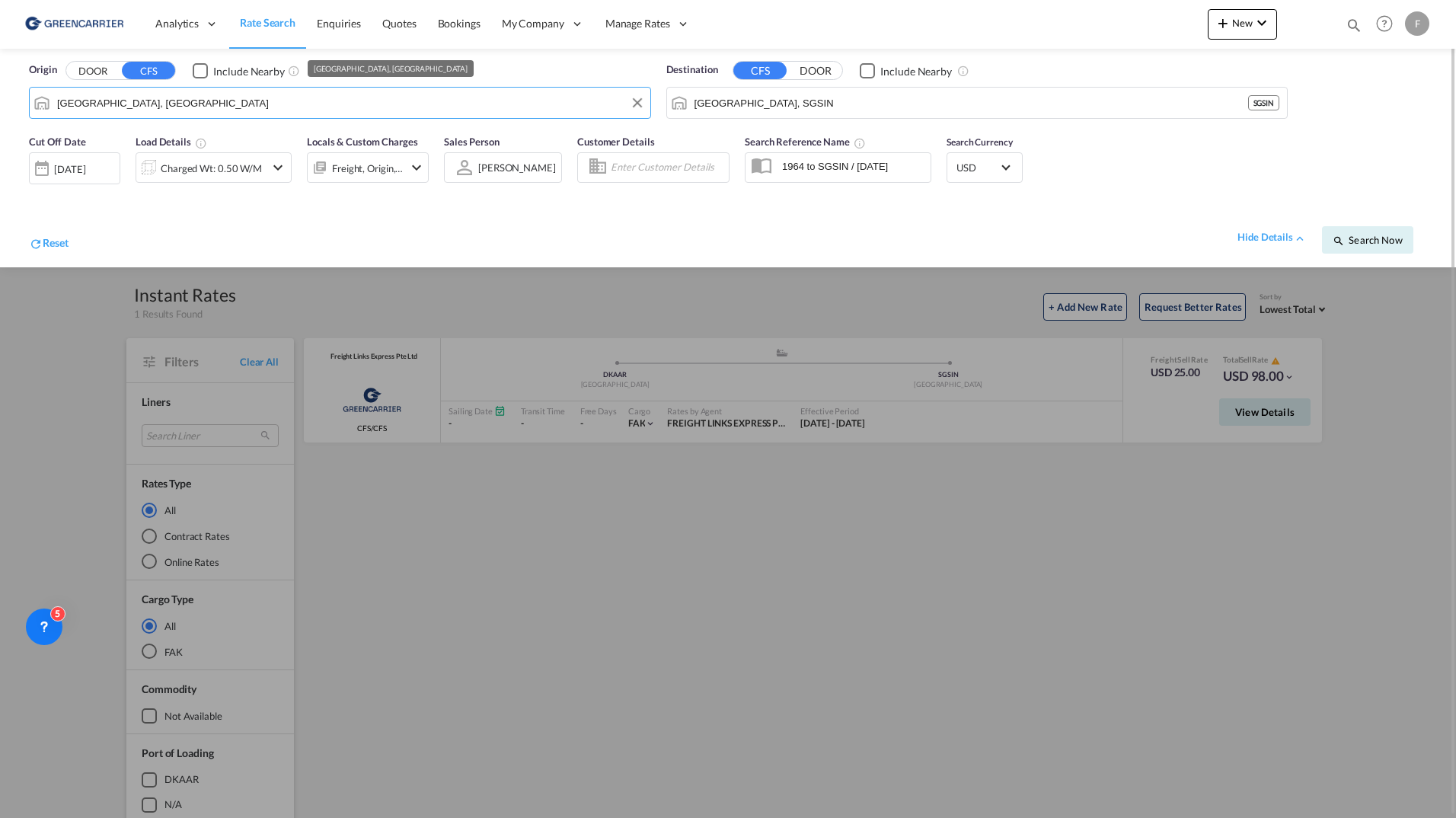
click at [172, 107] on input "Aarhus, DKAAR" at bounding box center [349, 102] width 585 height 23
click at [109, 73] on button "DOOR" at bounding box center [93, 71] width 53 height 17
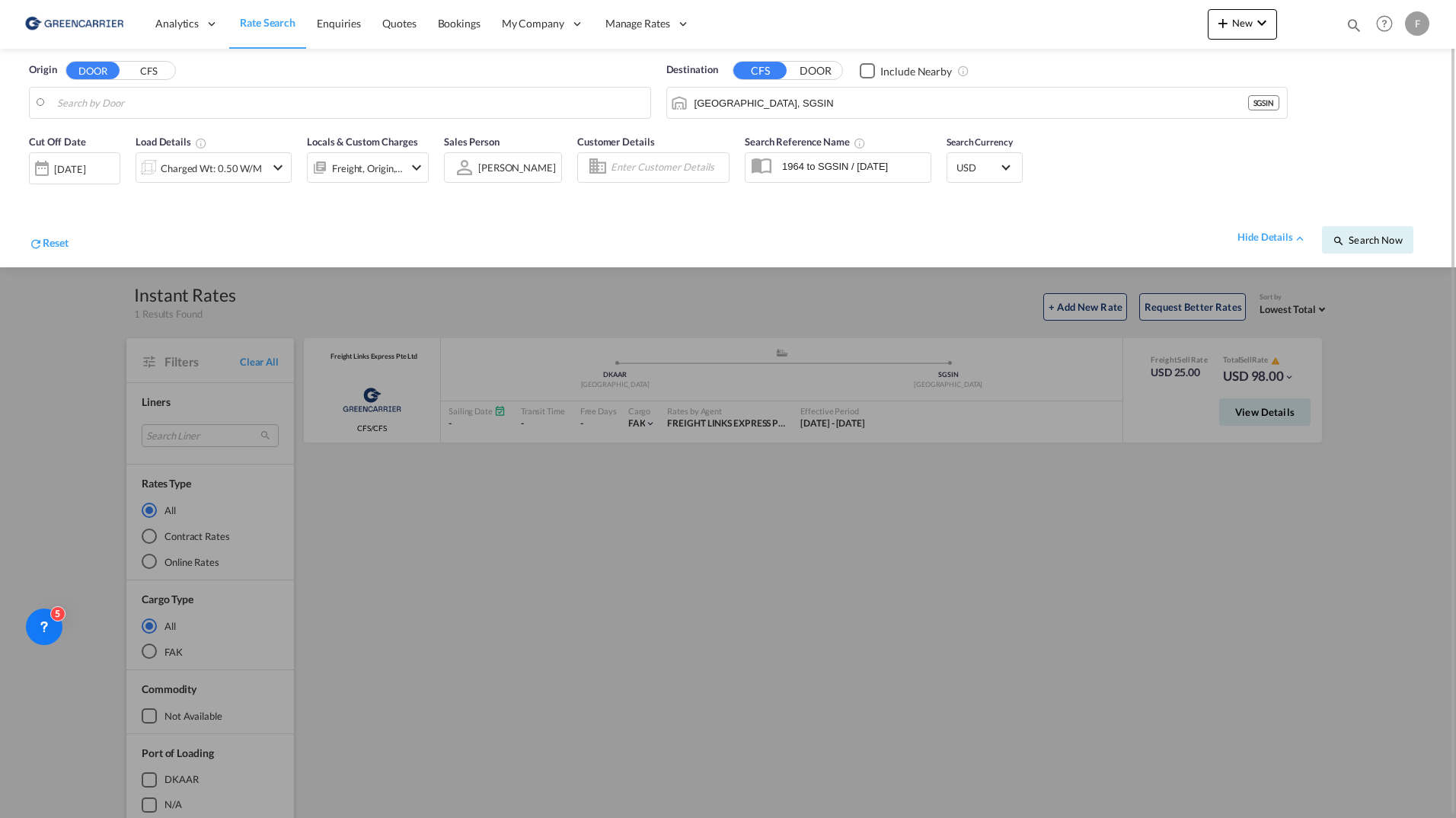
click at [167, 106] on body "Analytics Reports Dashboard Rate Search Enquiries Quotes Bookings" at bounding box center [728, 409] width 1456 height 818
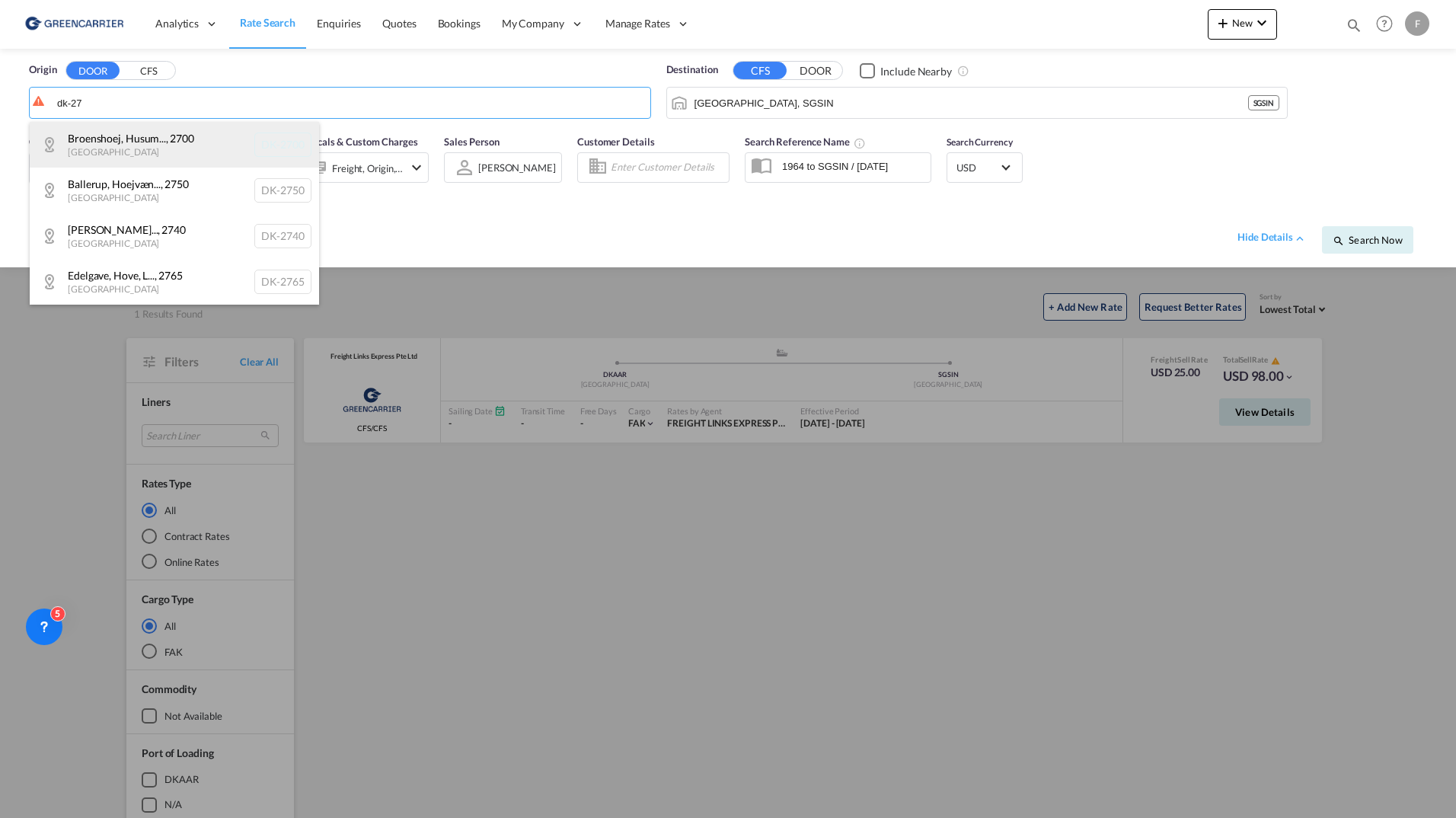
click at [166, 134] on div "Broenshoej, Husum... , 2700 Denmark DK-2700" at bounding box center [174, 144] width 290 height 45
type input "DK-2700, Broenshoej, Husum, Vanloese"
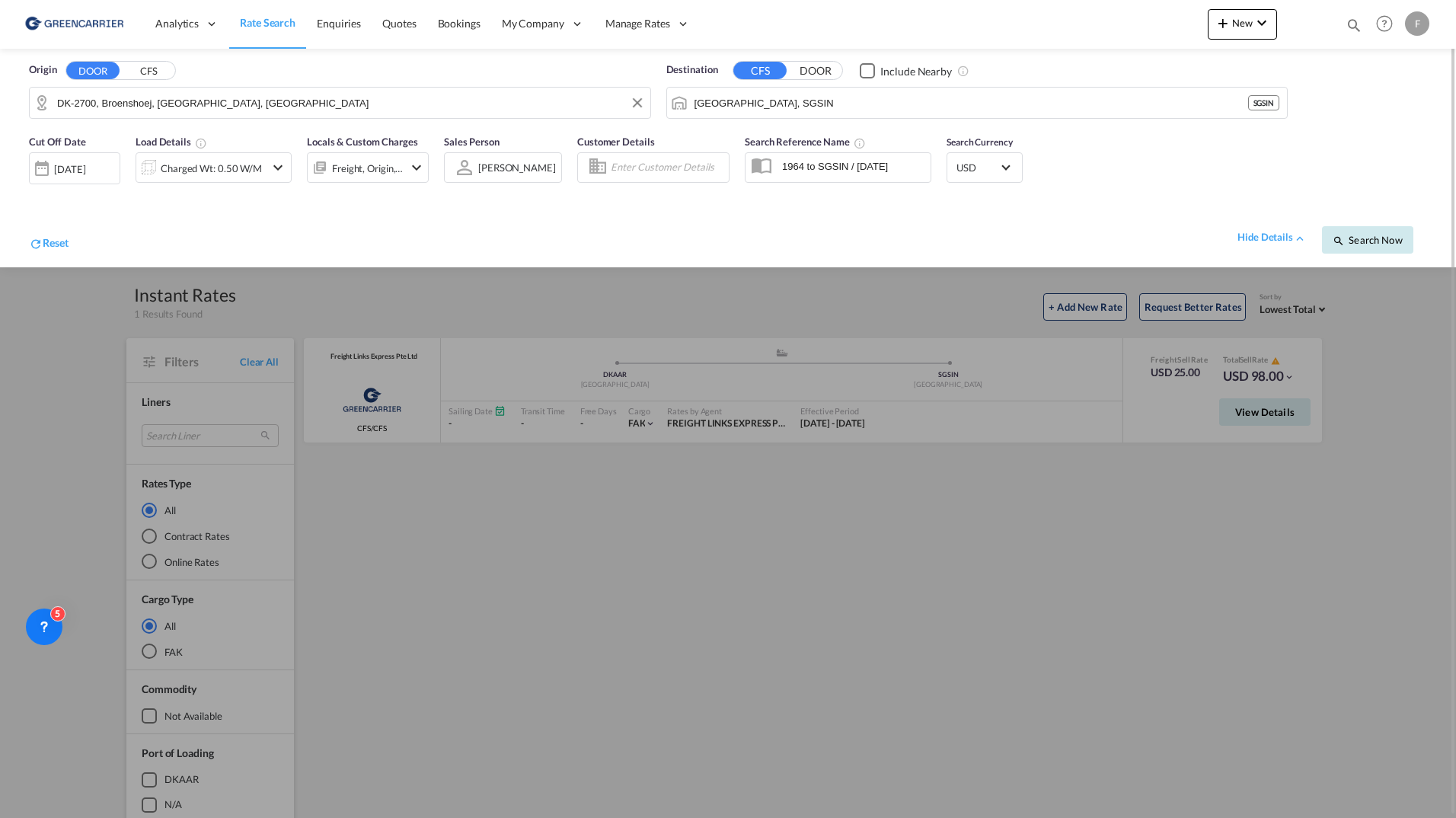
click at [1365, 244] on span "Search Now" at bounding box center [1367, 240] width 69 height 12
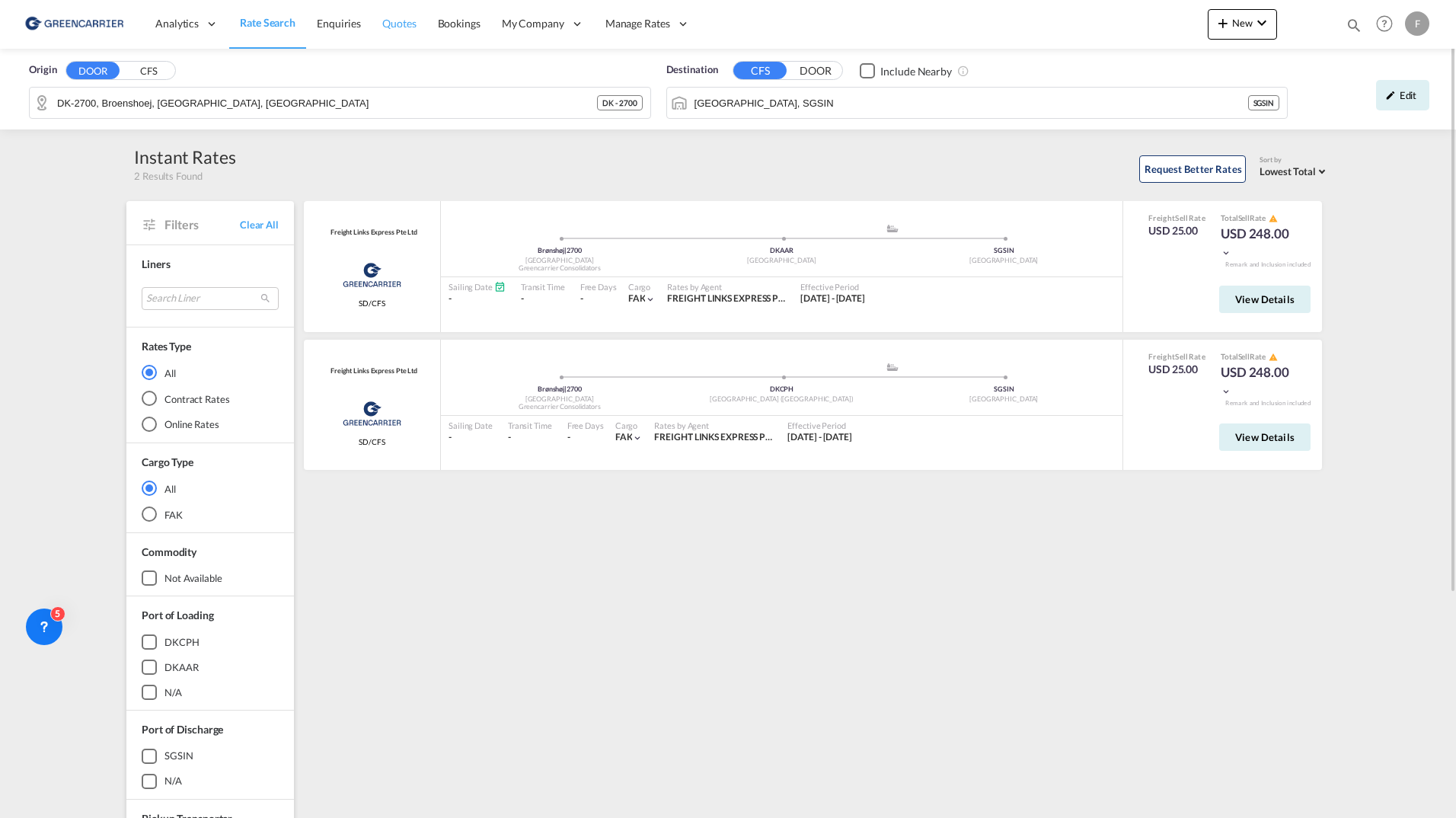
click at [379, 32] on link "Quotes" at bounding box center [399, 24] width 55 height 50
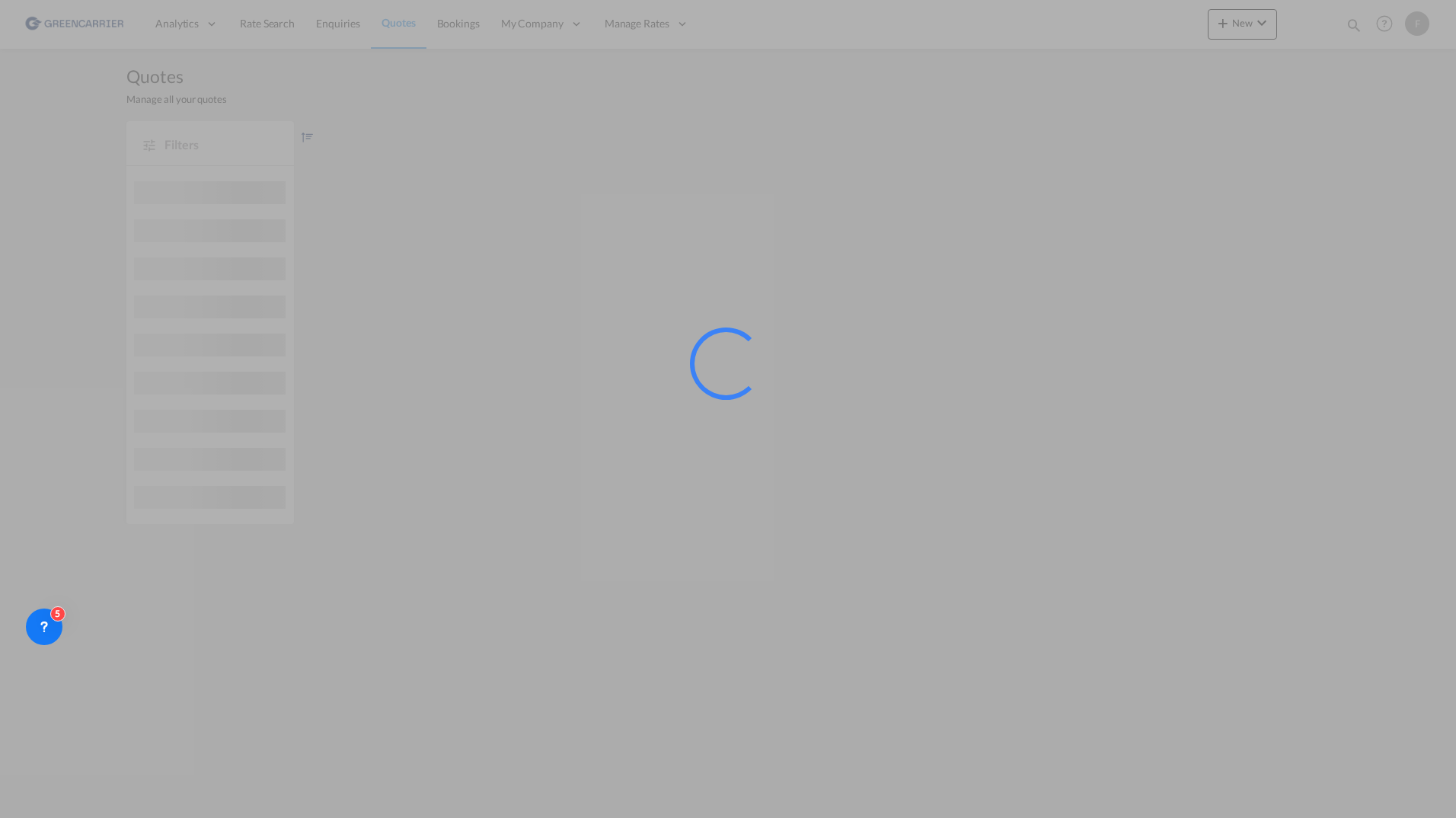
click at [371, 32] on div at bounding box center [728, 409] width 1456 height 818
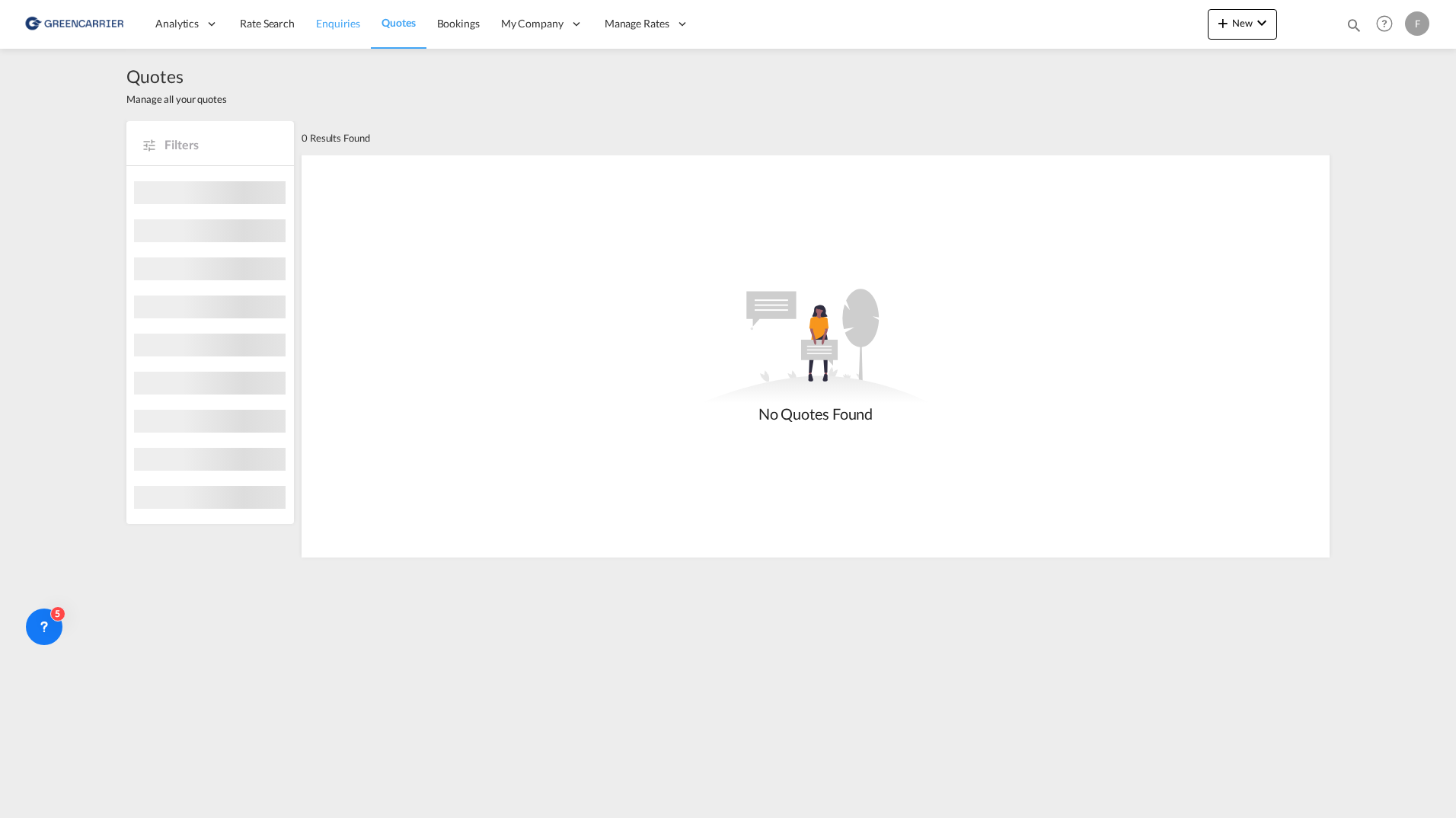
click at [339, 38] on link "Enquiries" at bounding box center [338, 24] width 66 height 50
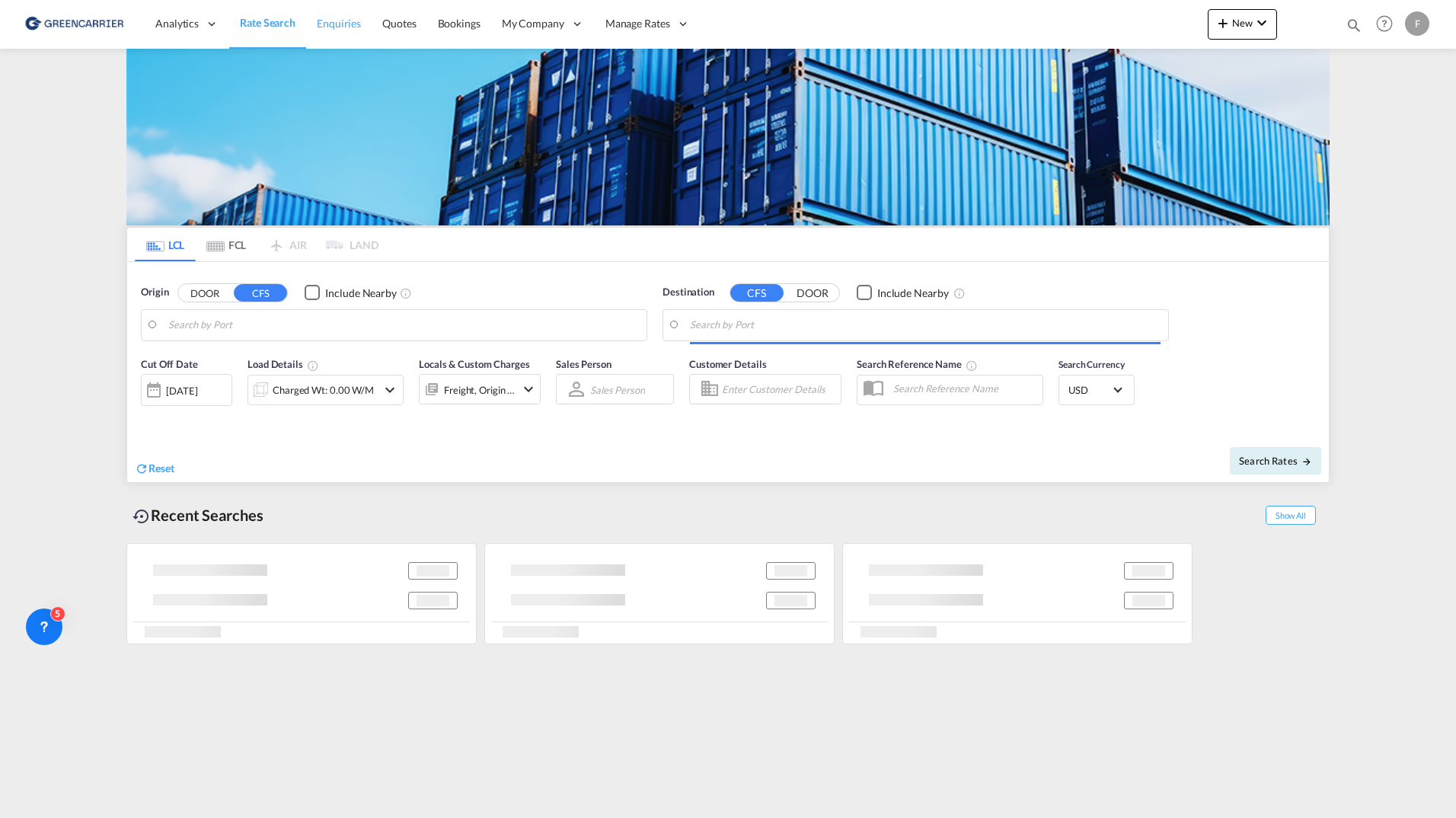
click at [347, 21] on span "Enquiries" at bounding box center [339, 23] width 44 height 13
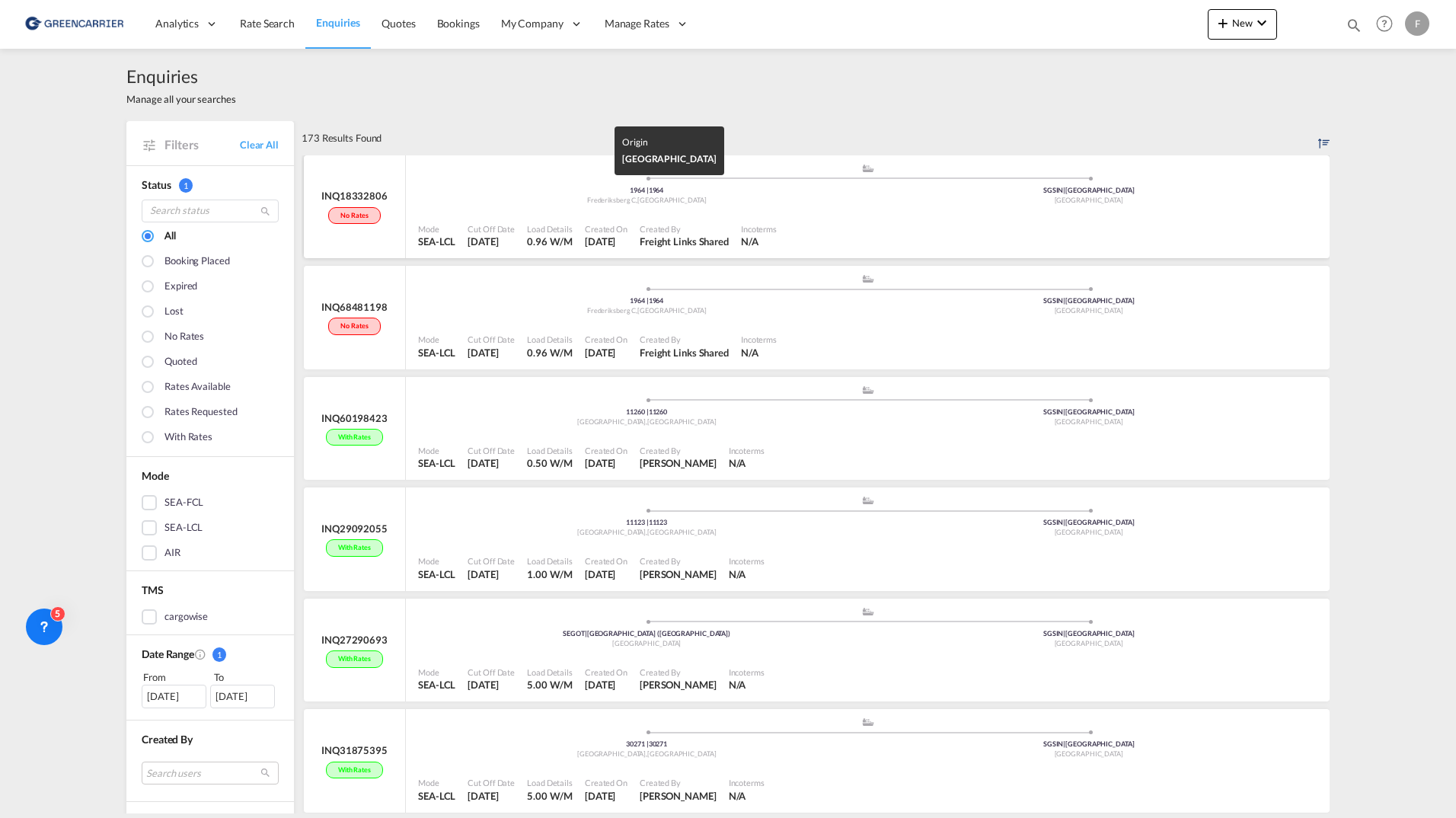
click at [520, 197] on div "Frederiksberg C , Denmark" at bounding box center [648, 200] width 443 height 10
